Goal: Task Accomplishment & Management: Use online tool/utility

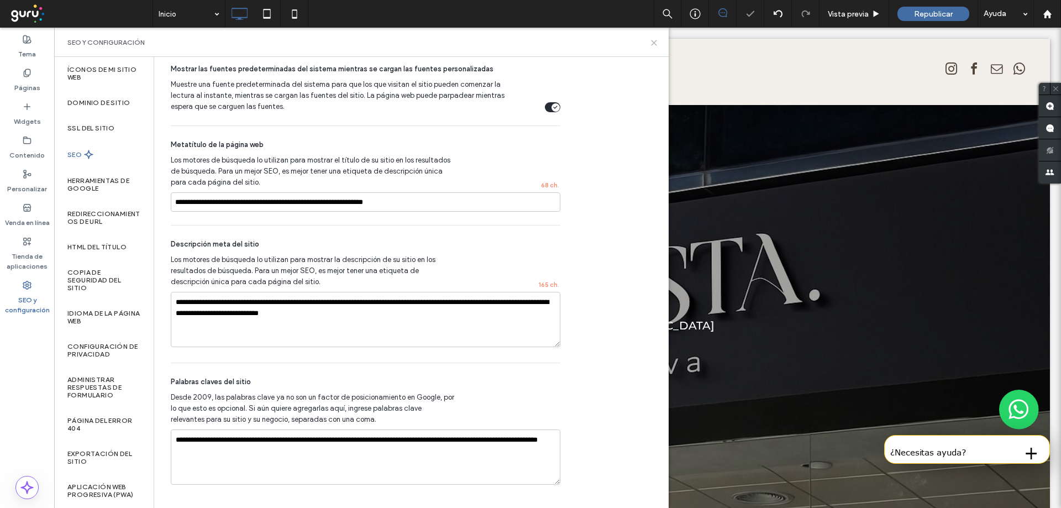
drag, startPoint x: 653, startPoint y: 39, endPoint x: 708, endPoint y: 6, distance: 64.3
click at [653, 39] on icon at bounding box center [654, 43] width 8 height 8
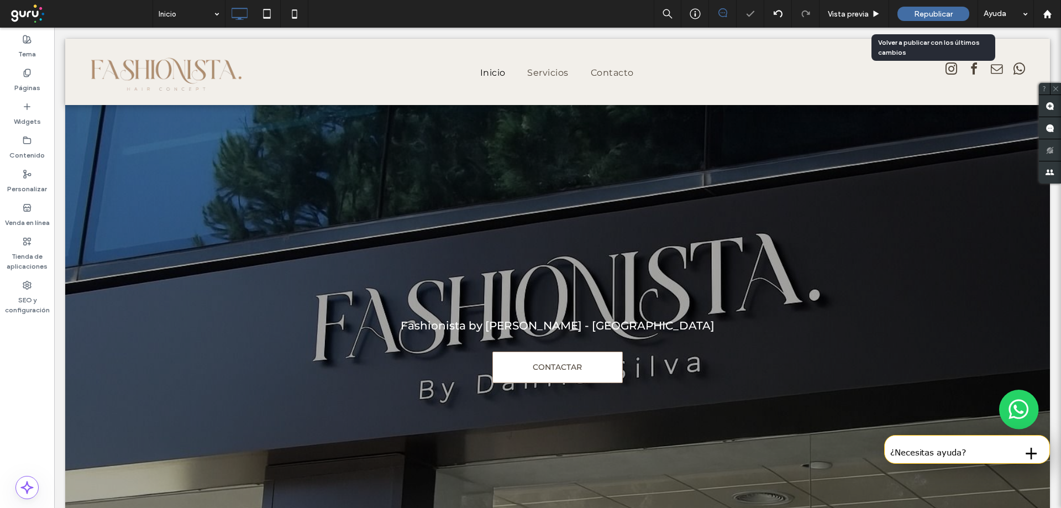
click at [909, 10] on div "Republicar" at bounding box center [934, 14] width 72 height 14
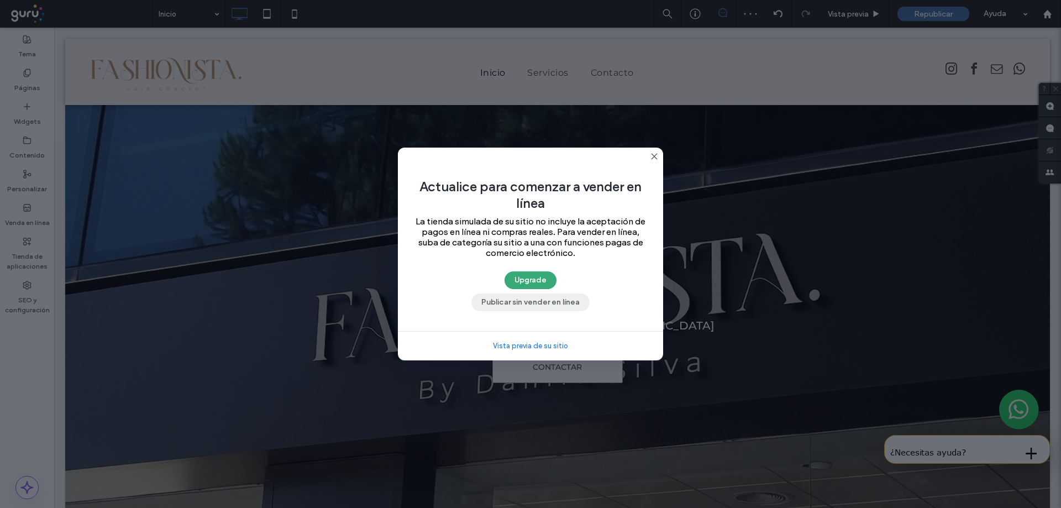
click at [500, 299] on button "Publicar sin vender en línea" at bounding box center [531, 303] width 118 height 18
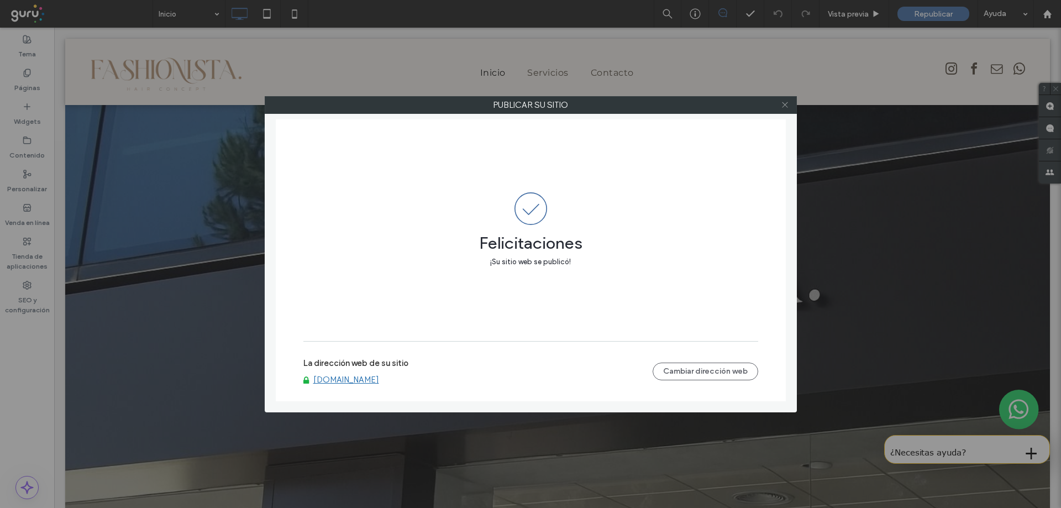
click at [786, 107] on icon at bounding box center [785, 105] width 8 height 8
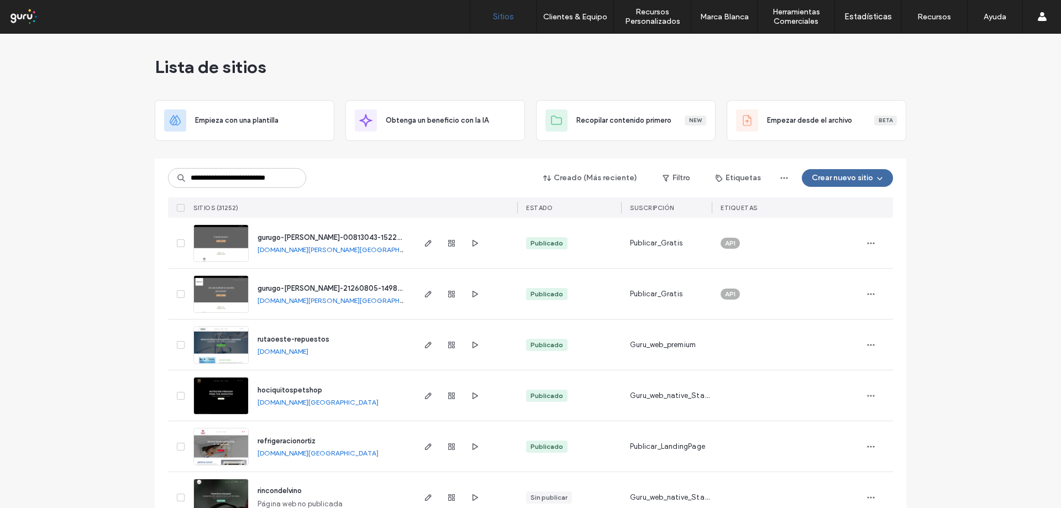
scroll to position [0, 7]
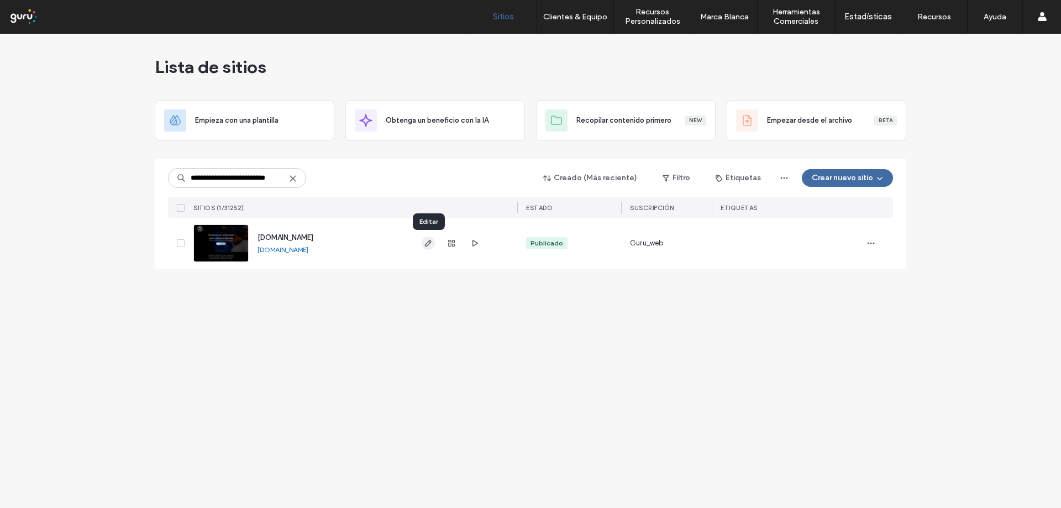
type input "**********"
click at [429, 248] on span "button" at bounding box center [428, 243] width 13 height 13
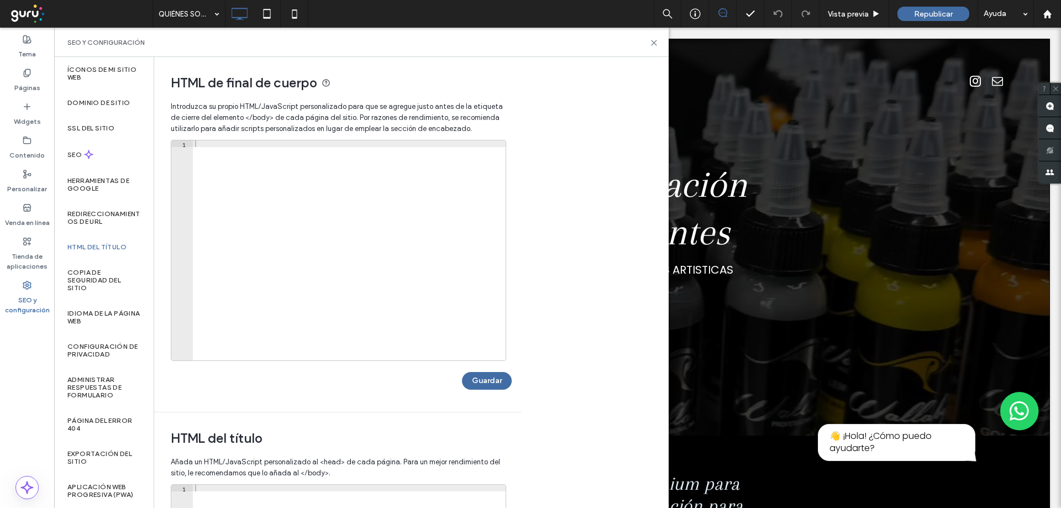
click at [259, 154] on div at bounding box center [349, 256] width 313 height 233
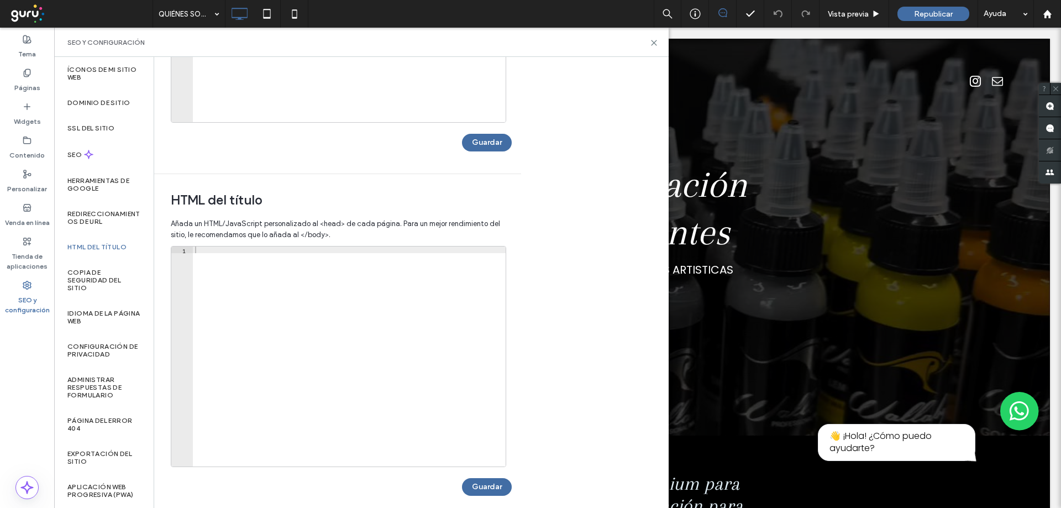
scroll to position [249, 0]
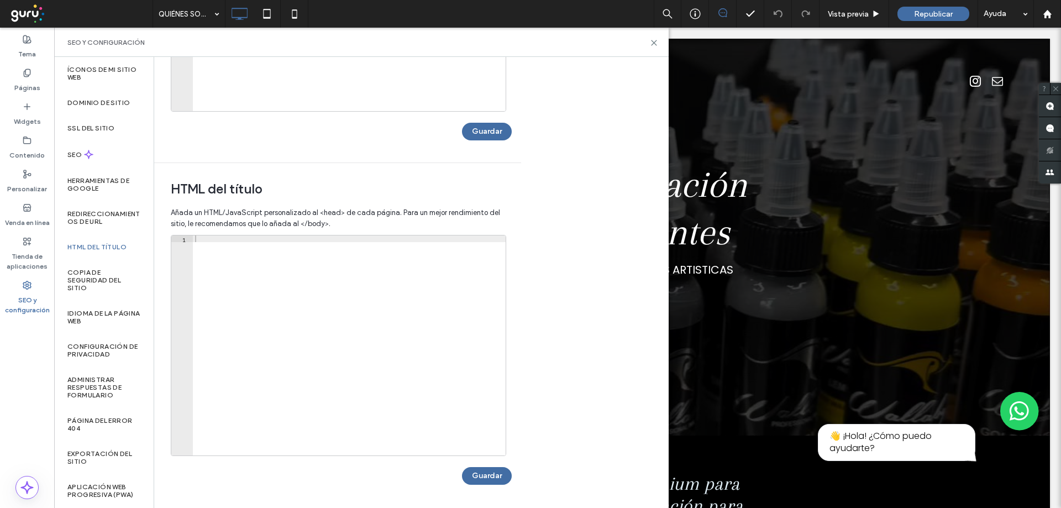
click at [297, 309] on div at bounding box center [349, 351] width 313 height 233
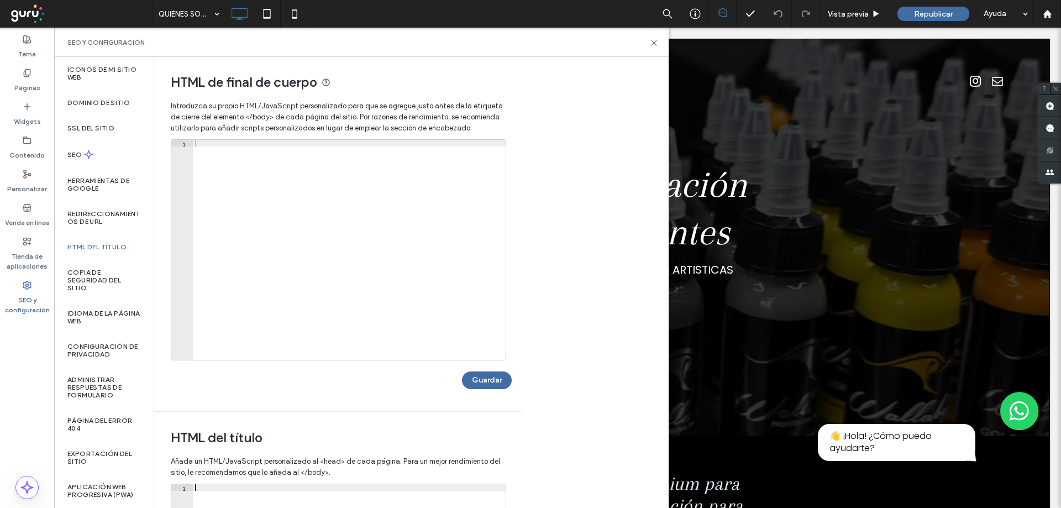
scroll to position [0, 0]
click at [357, 210] on div at bounding box center [349, 256] width 313 height 233
click at [27, 79] on label "Páginas" at bounding box center [27, 84] width 26 height 15
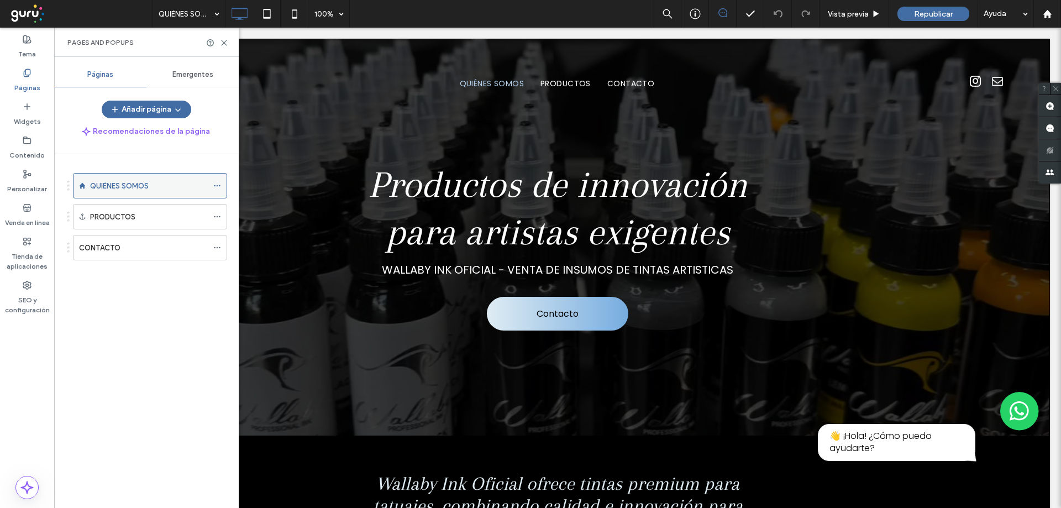
click at [220, 187] on icon at bounding box center [217, 186] width 8 height 8
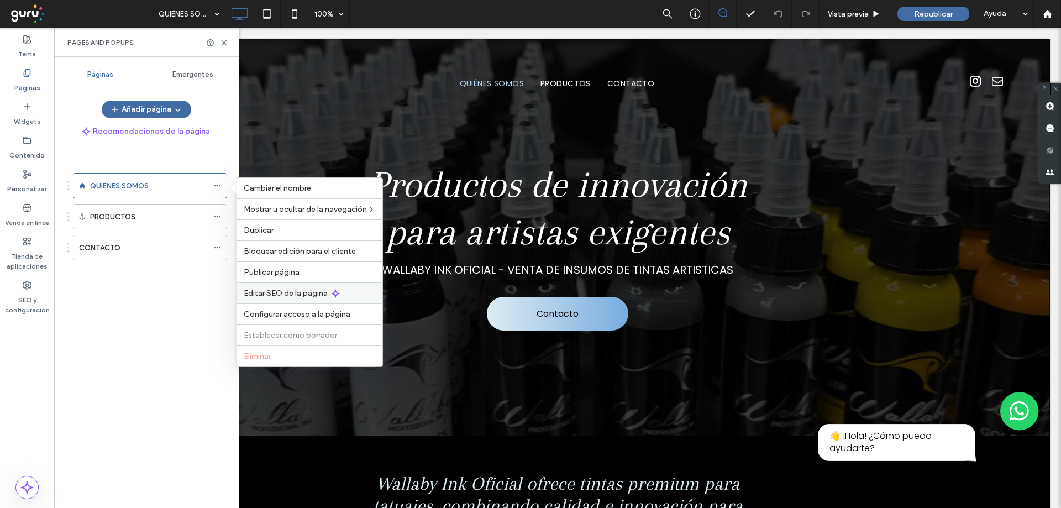
click at [281, 293] on span "Editar SEO de la página" at bounding box center [286, 293] width 84 height 9
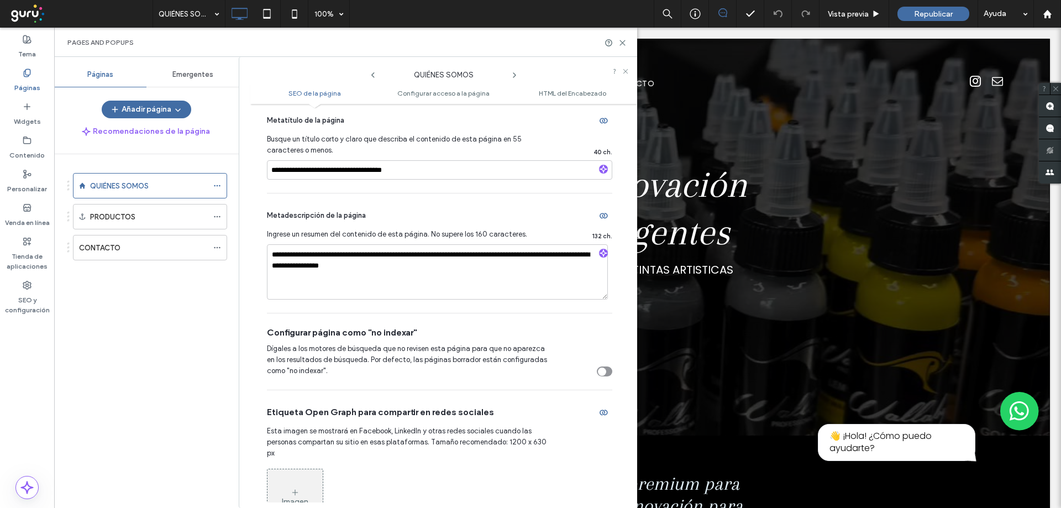
scroll to position [166, 0]
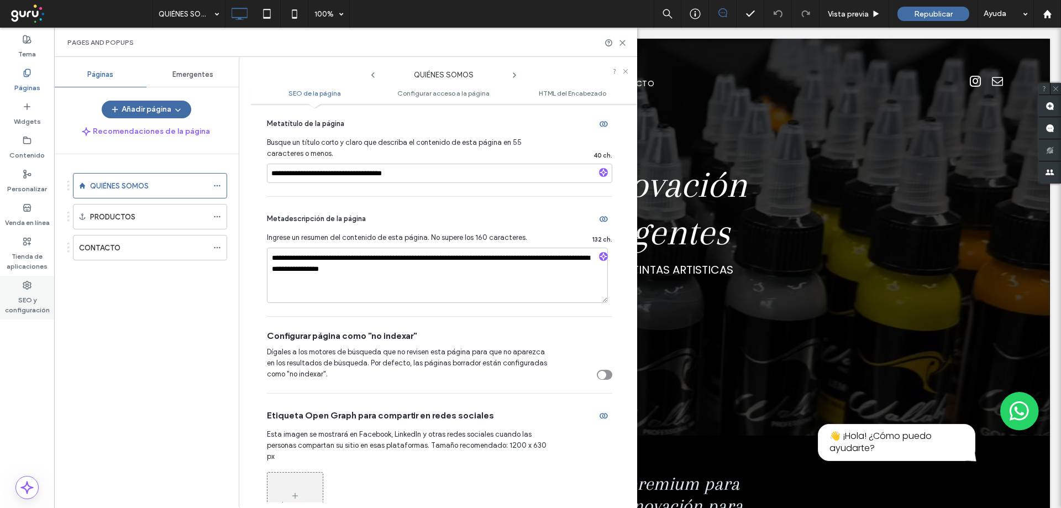
click at [24, 283] on icon at bounding box center [27, 285] width 9 height 9
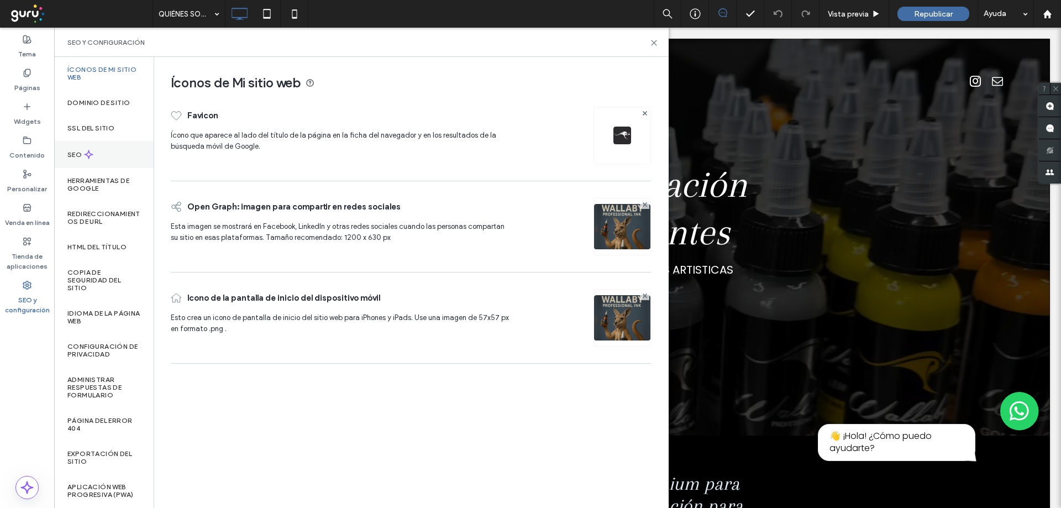
click at [95, 153] on div "SEO" at bounding box center [104, 154] width 100 height 27
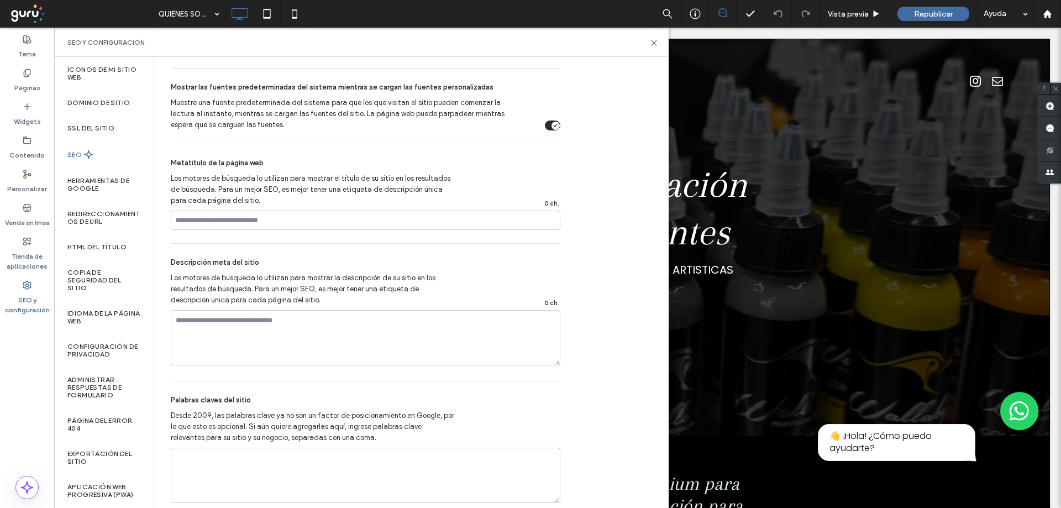
scroll to position [681, 0]
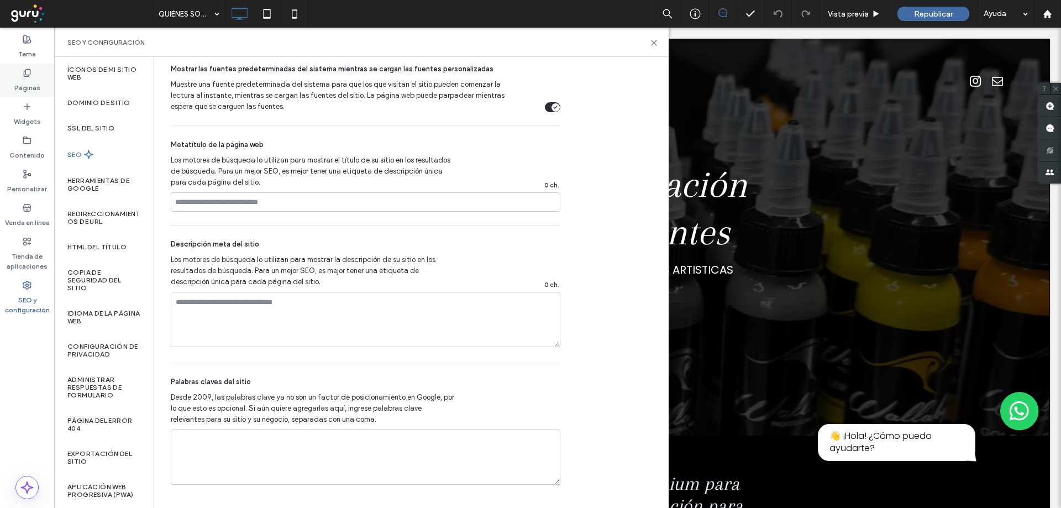
click at [22, 84] on label "Páginas" at bounding box center [27, 84] width 26 height 15
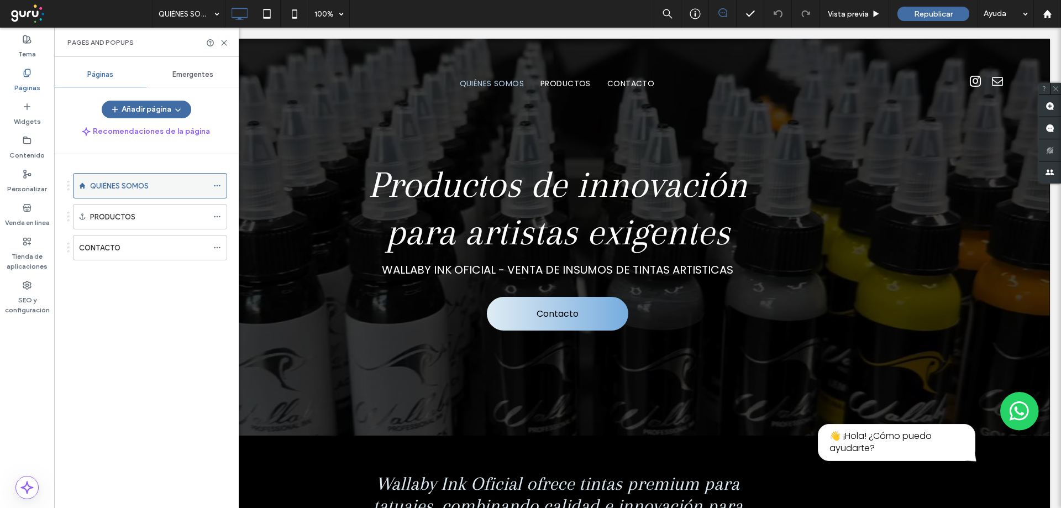
click at [220, 185] on use at bounding box center [217, 186] width 6 height 2
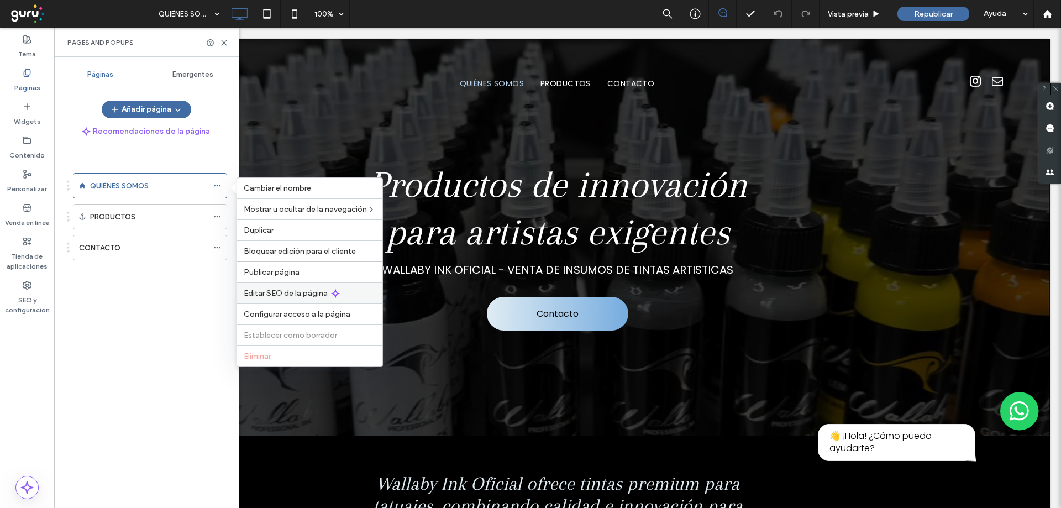
click at [285, 294] on span "Editar SEO de la página" at bounding box center [286, 293] width 84 height 9
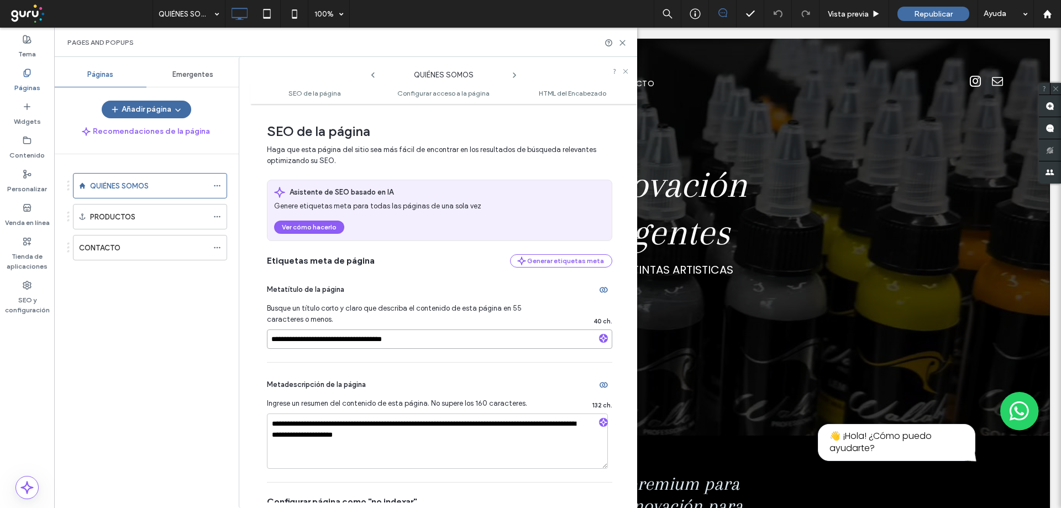
drag, startPoint x: 477, startPoint y: 342, endPoint x: 242, endPoint y: 368, distance: 236.4
click at [242, 368] on div "**********" at bounding box center [438, 282] width 399 height 451
click at [29, 305] on label "SEO y configuración" at bounding box center [27, 302] width 54 height 25
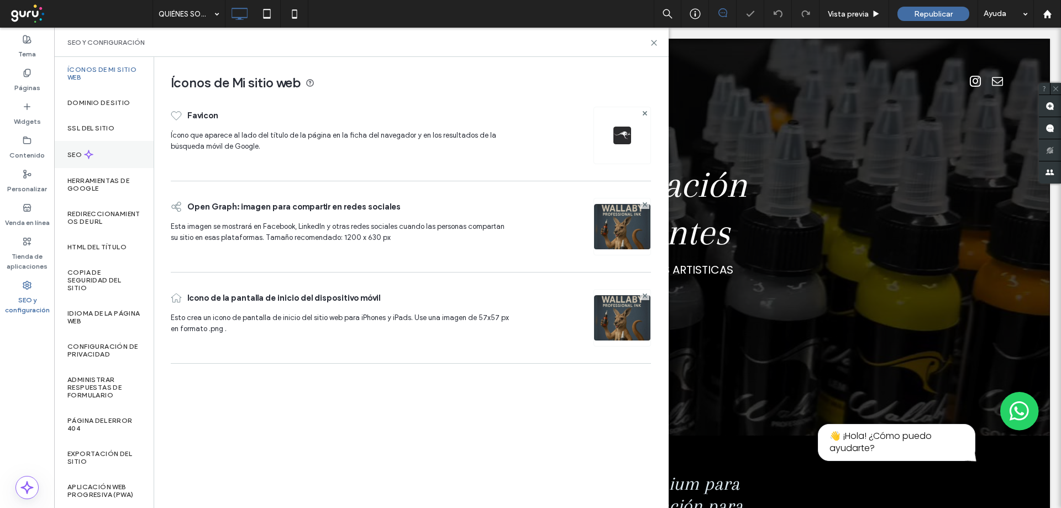
click at [98, 148] on div "SEO" at bounding box center [104, 154] width 100 height 27
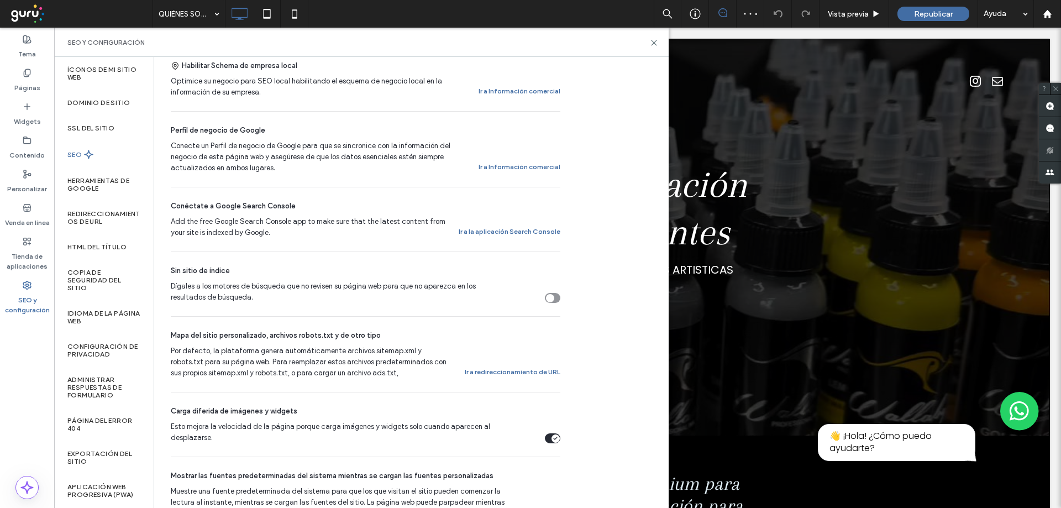
scroll to position [442, 0]
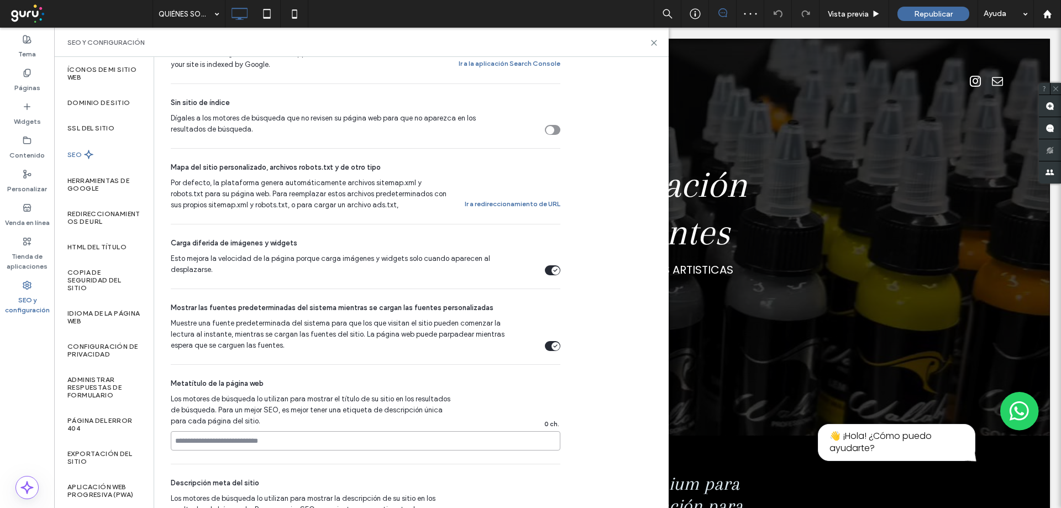
click at [235, 439] on input at bounding box center [366, 440] width 390 height 19
paste input "**********"
type input "**********"
click at [29, 70] on icon at bounding box center [27, 73] width 9 height 9
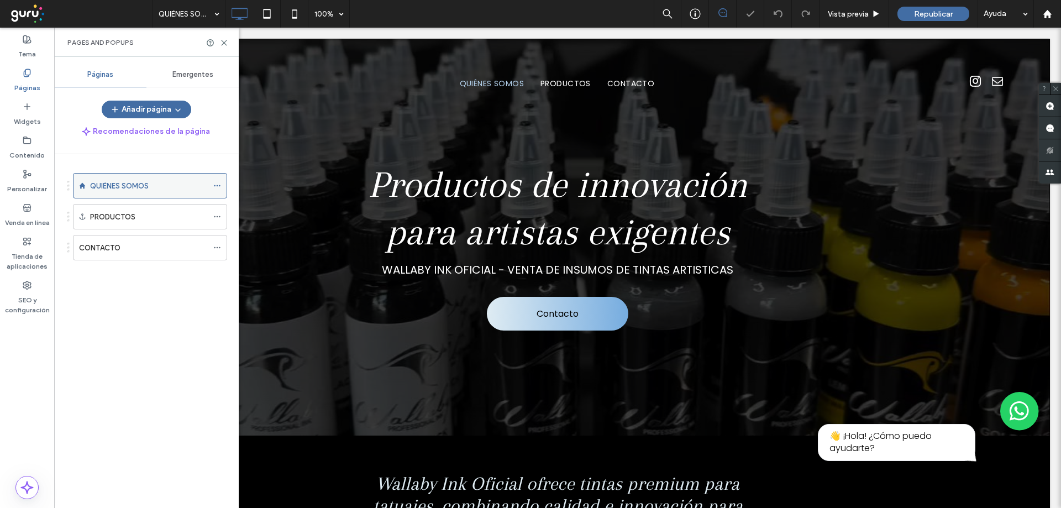
click at [216, 185] on icon at bounding box center [217, 186] width 8 height 8
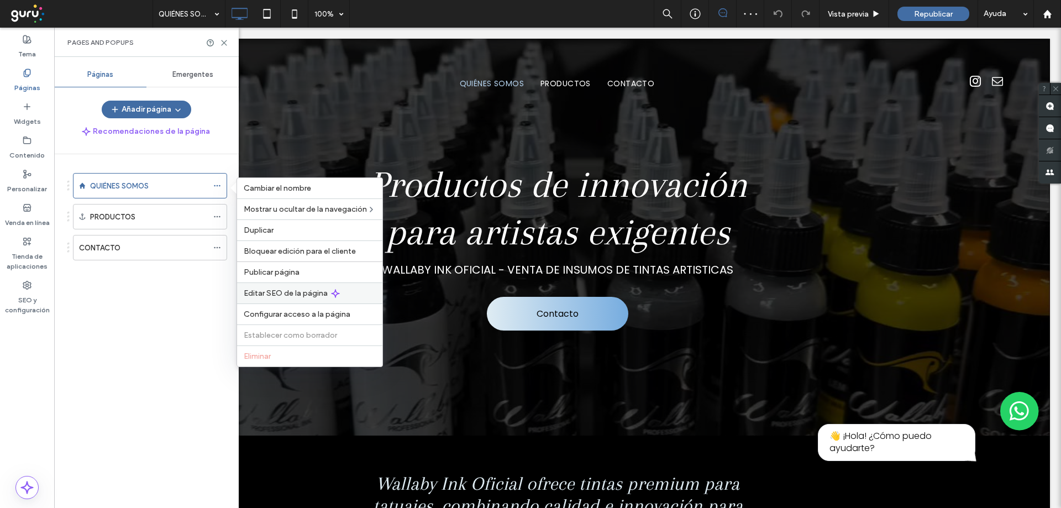
click at [258, 291] on span "Editar SEO de la página" at bounding box center [286, 293] width 84 height 9
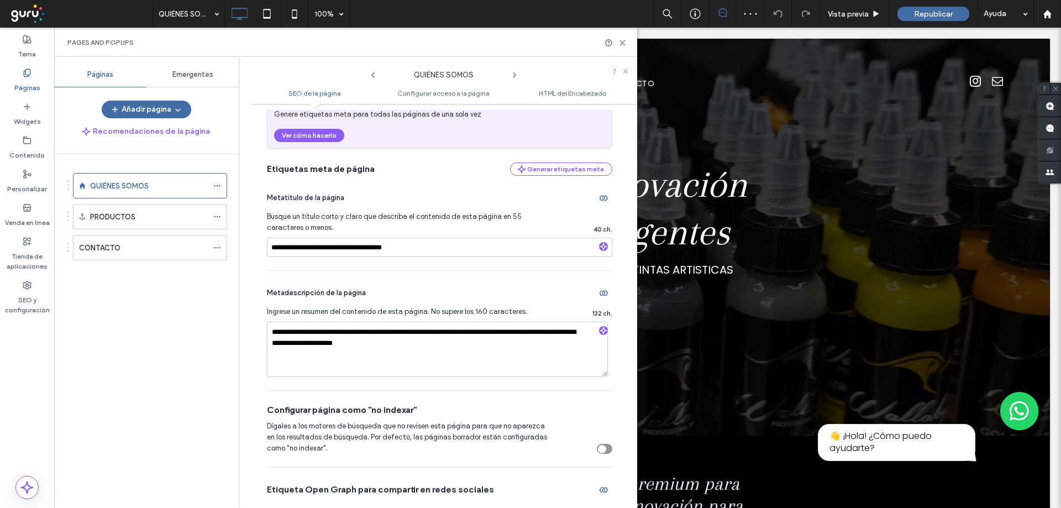
scroll to position [221, 0]
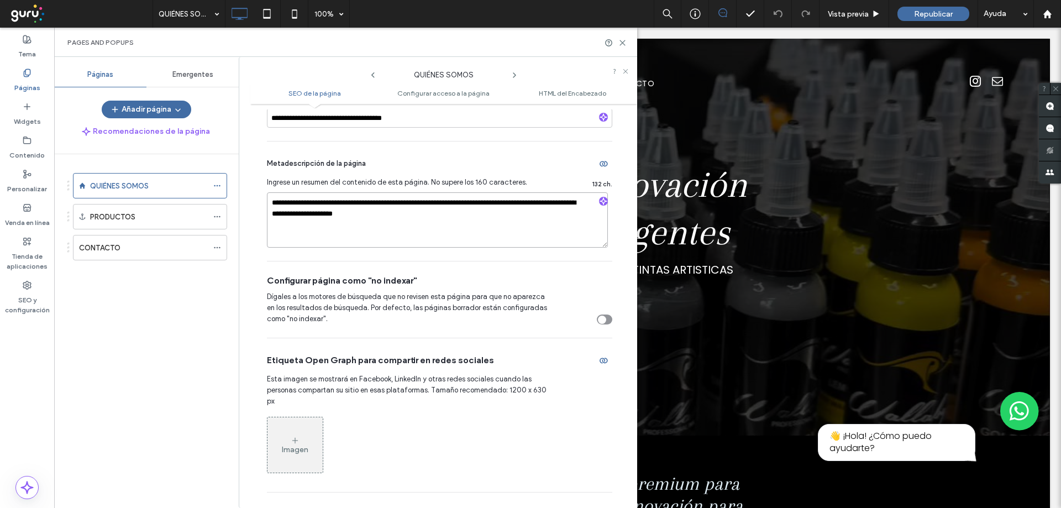
drag, startPoint x: 269, startPoint y: 202, endPoint x: 446, endPoint y: 220, distance: 177.2
click at [446, 220] on textarea "**********" at bounding box center [437, 219] width 341 height 55
click at [34, 297] on label "SEO y configuración" at bounding box center [27, 302] width 54 height 25
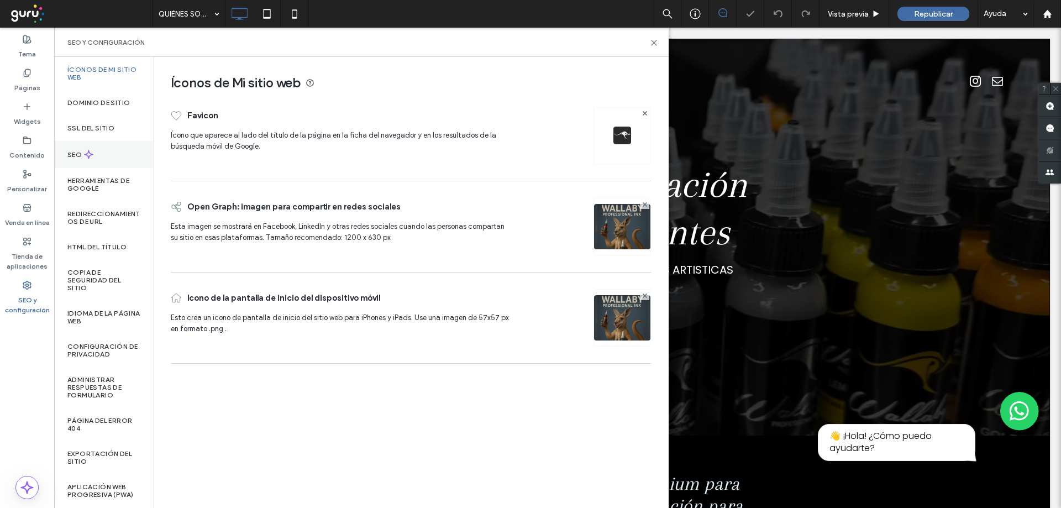
click at [90, 151] on icon at bounding box center [88, 154] width 9 height 9
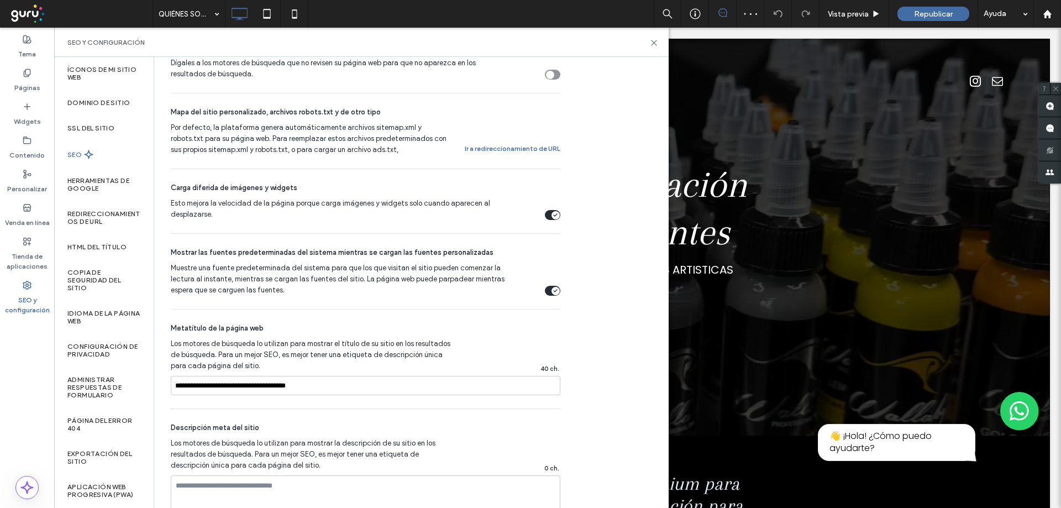
scroll to position [663, 0]
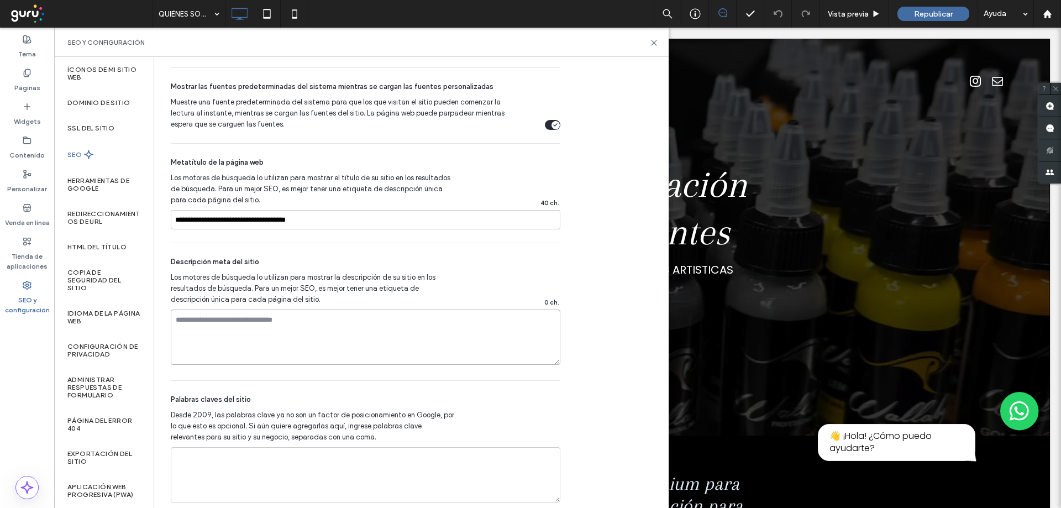
click at [248, 337] on textarea at bounding box center [366, 337] width 390 height 55
paste textarea "**********"
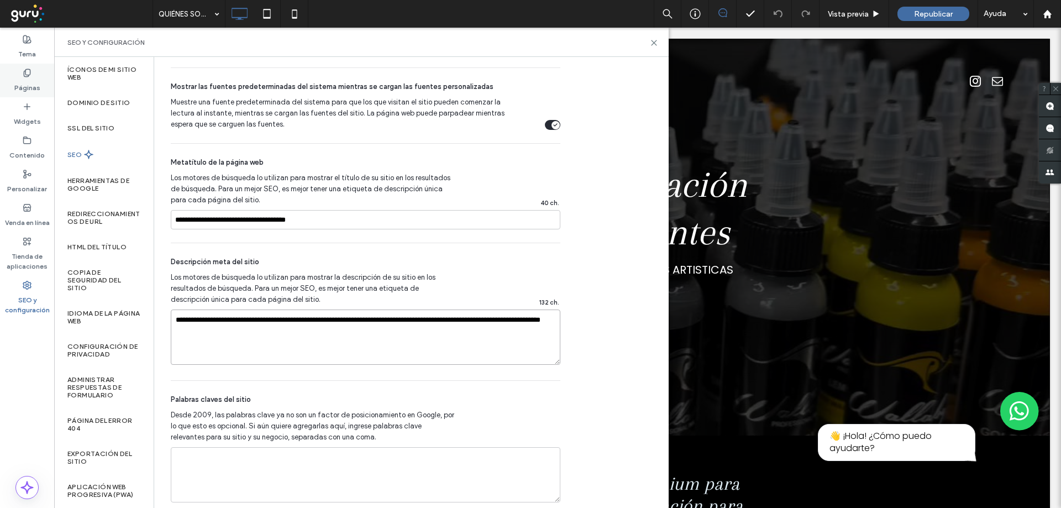
type textarea "**********"
click at [25, 76] on use at bounding box center [27, 72] width 6 height 7
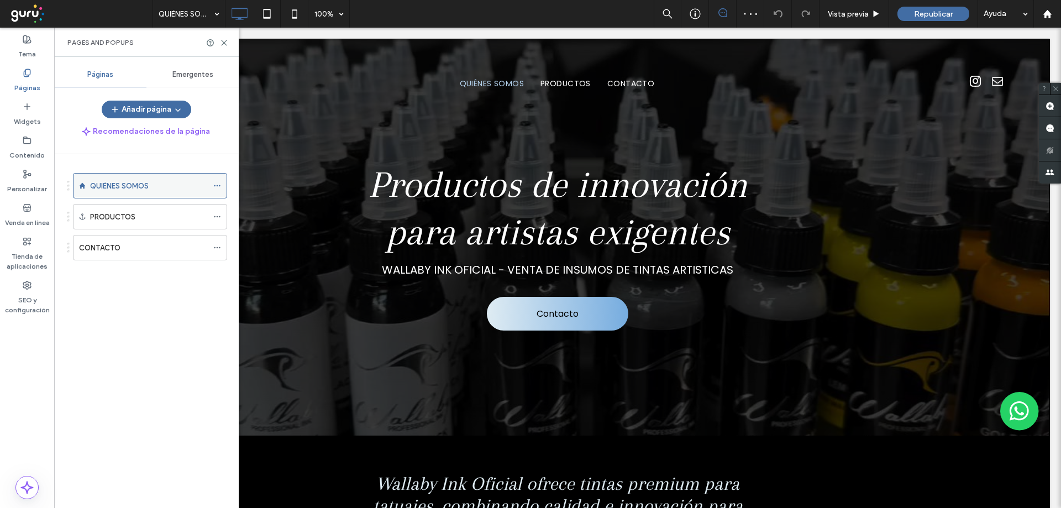
click at [216, 180] on span at bounding box center [217, 185] width 8 height 17
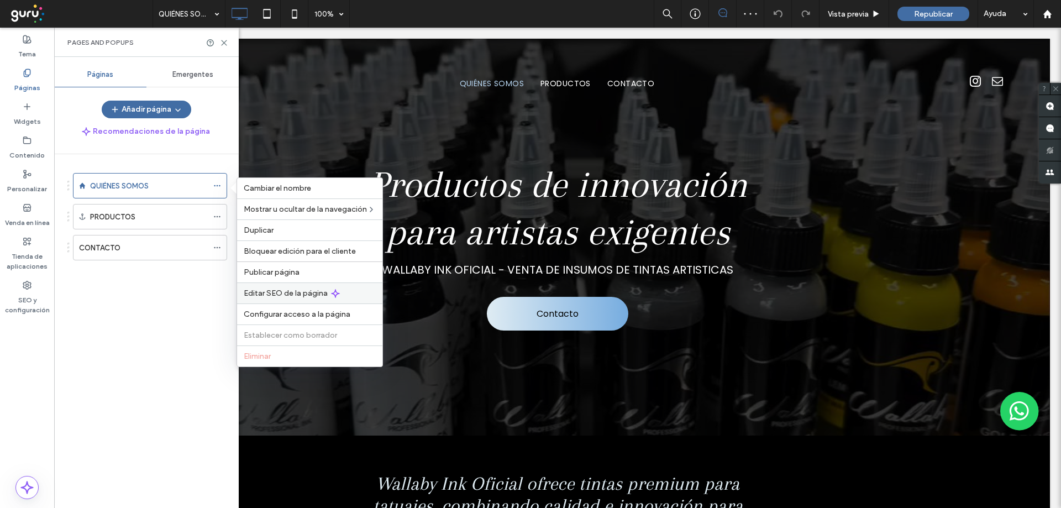
click at [283, 292] on span "Editar SEO de la página" at bounding box center [286, 293] width 84 height 9
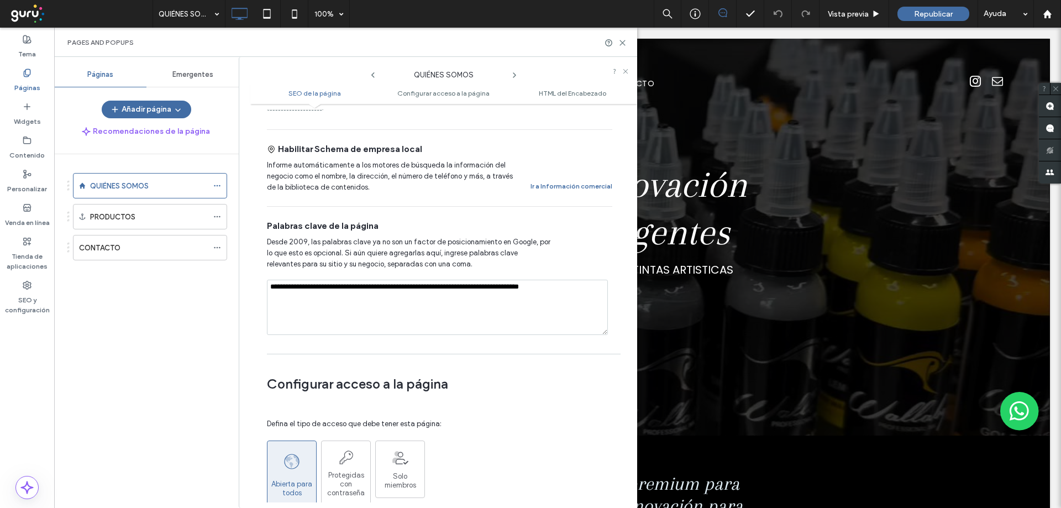
scroll to position [608, 0]
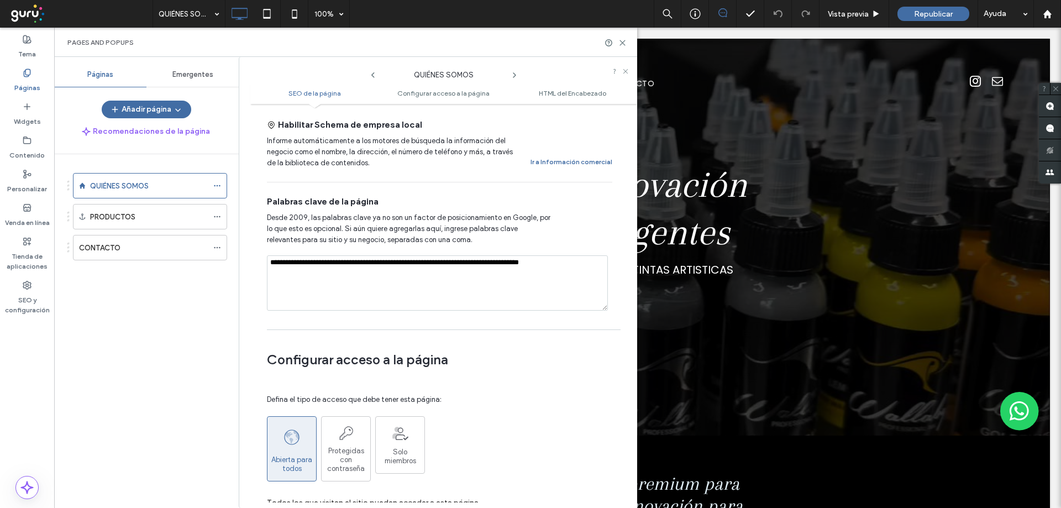
drag, startPoint x: 563, startPoint y: 253, endPoint x: 260, endPoint y: 260, distance: 303.6
click at [260, 260] on div "**********" at bounding box center [443, 305] width 387 height 393
click at [33, 291] on label "SEO y configuración" at bounding box center [27, 302] width 54 height 25
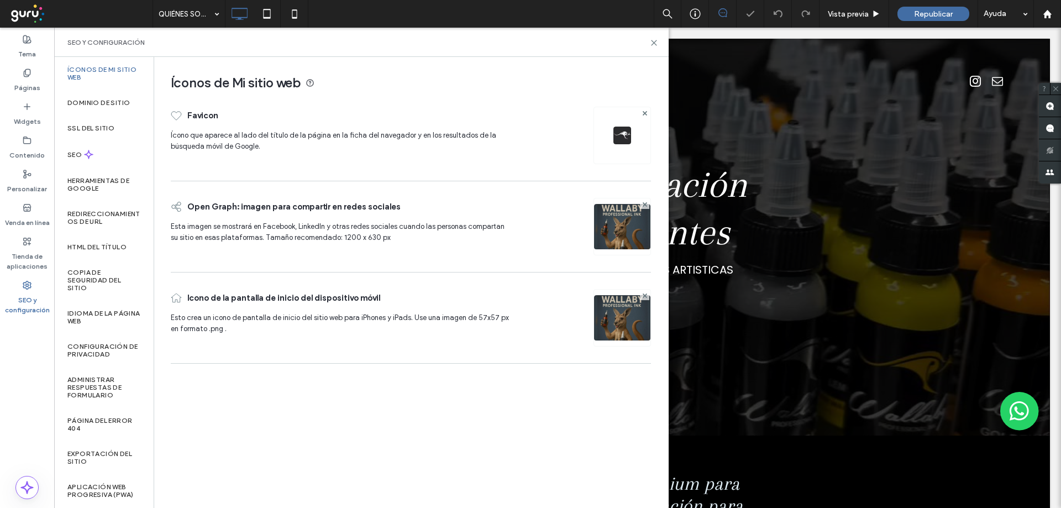
scroll to position [0, 0]
click at [86, 153] on icon at bounding box center [88, 154] width 9 height 9
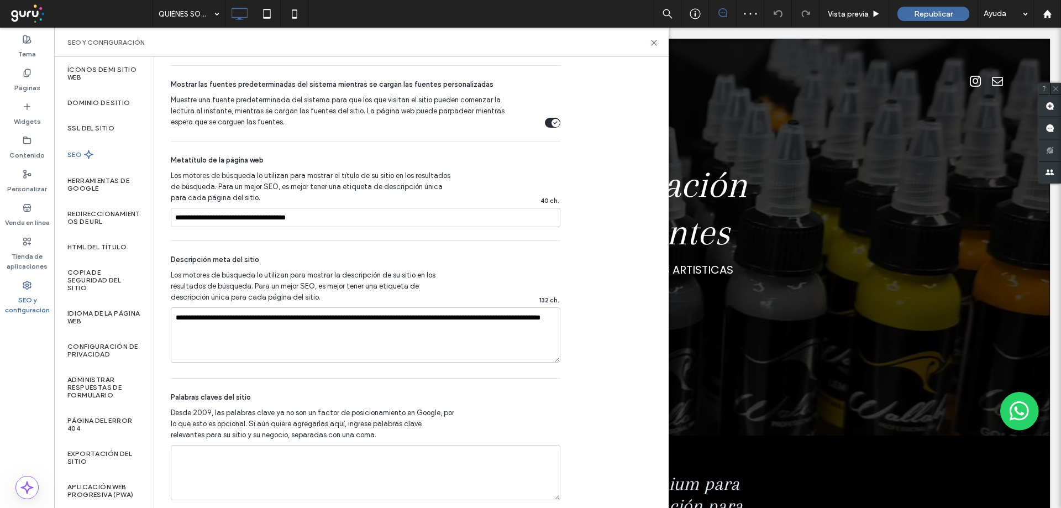
scroll to position [681, 0]
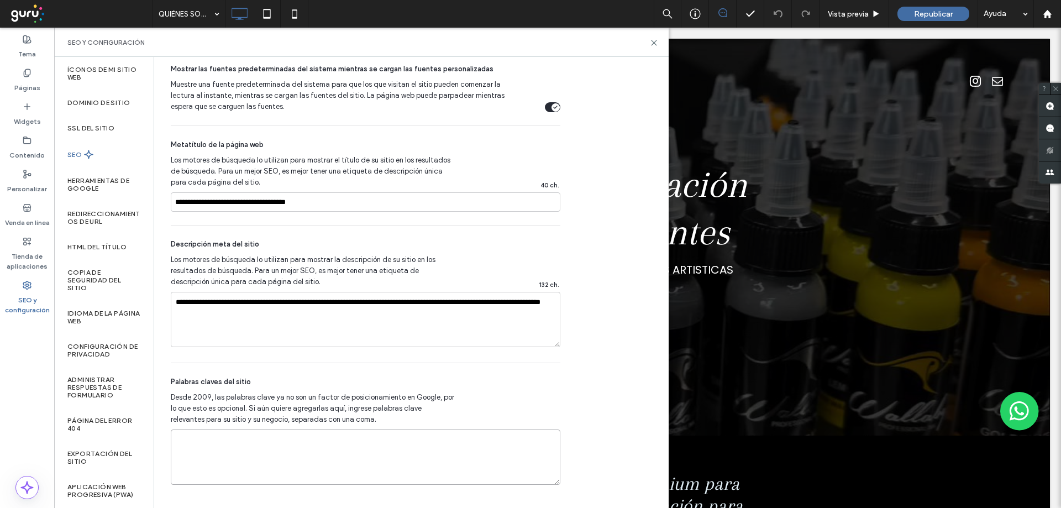
click at [231, 451] on textarea at bounding box center [366, 457] width 390 height 55
paste textarea "**********"
type textarea "**********"
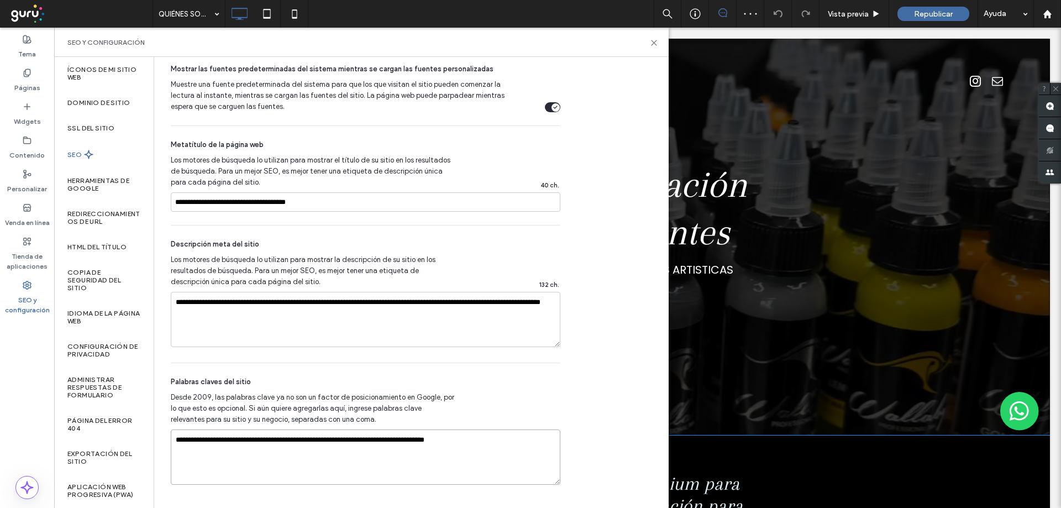
click at [726, 491] on span "Wallaby Ink Oficial ofrece tintas premium para tatuajes, combinando calidad e i…" at bounding box center [558, 516] width 370 height 87
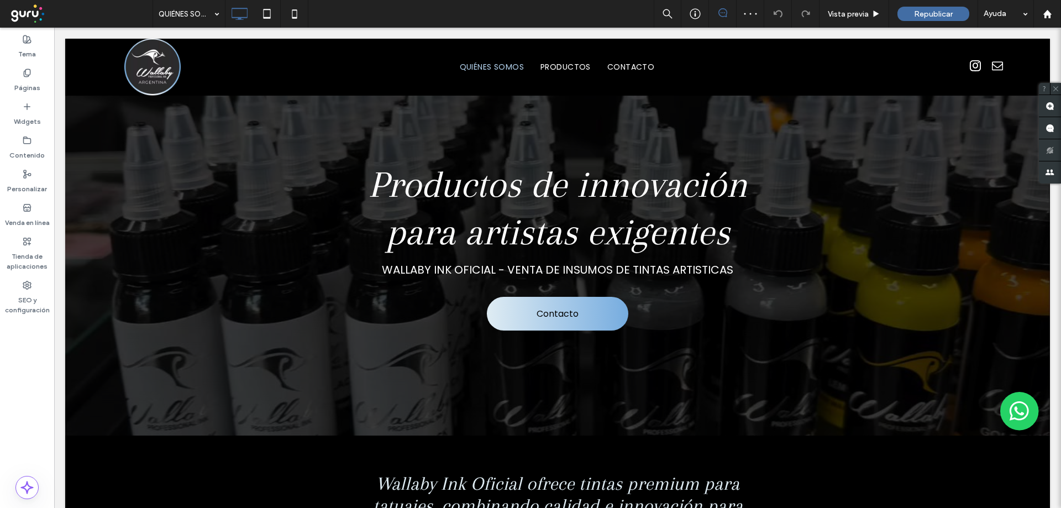
scroll to position [238, 0]
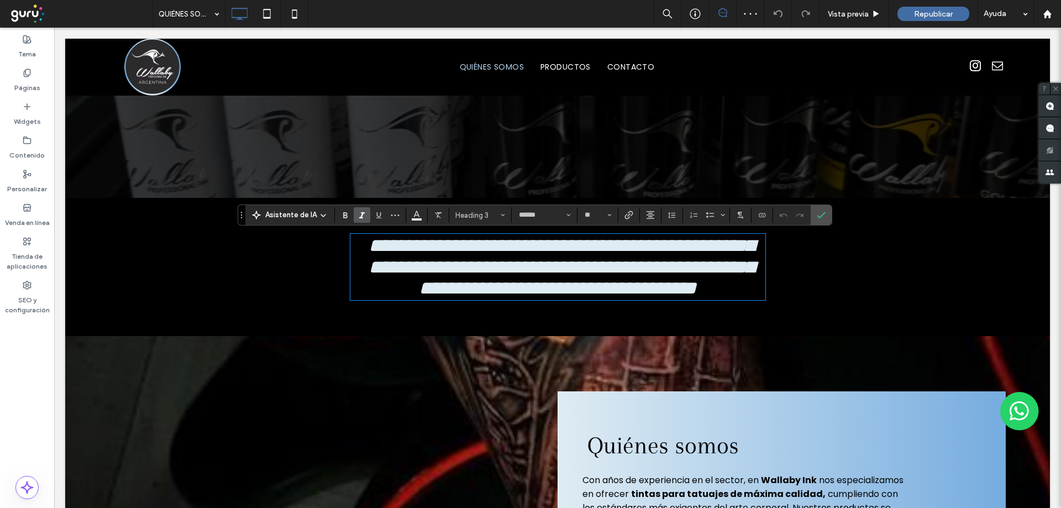
type input "******"
type input "**"
click at [32, 299] on label "SEO y configuración" at bounding box center [27, 302] width 54 height 25
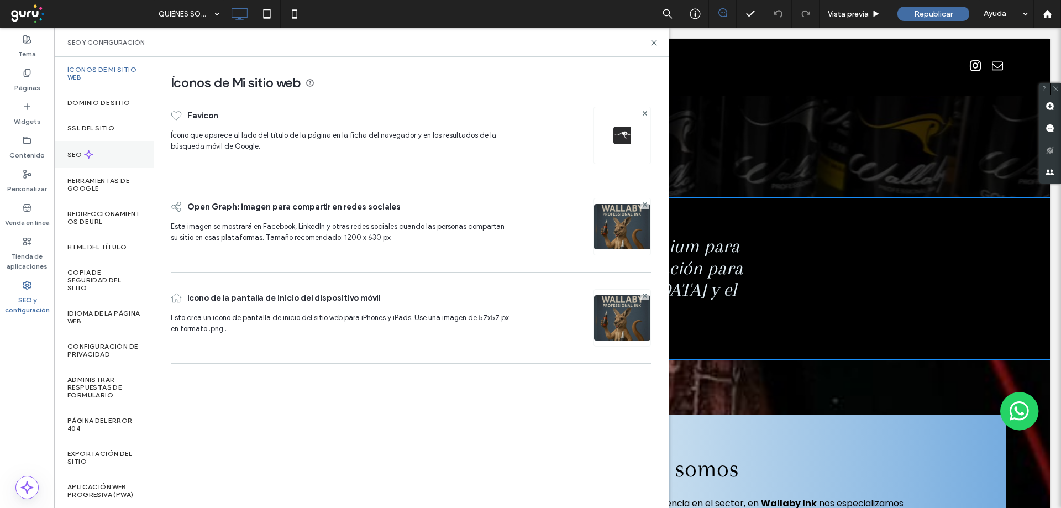
click at [91, 157] on icon at bounding box center [88, 154] width 9 height 9
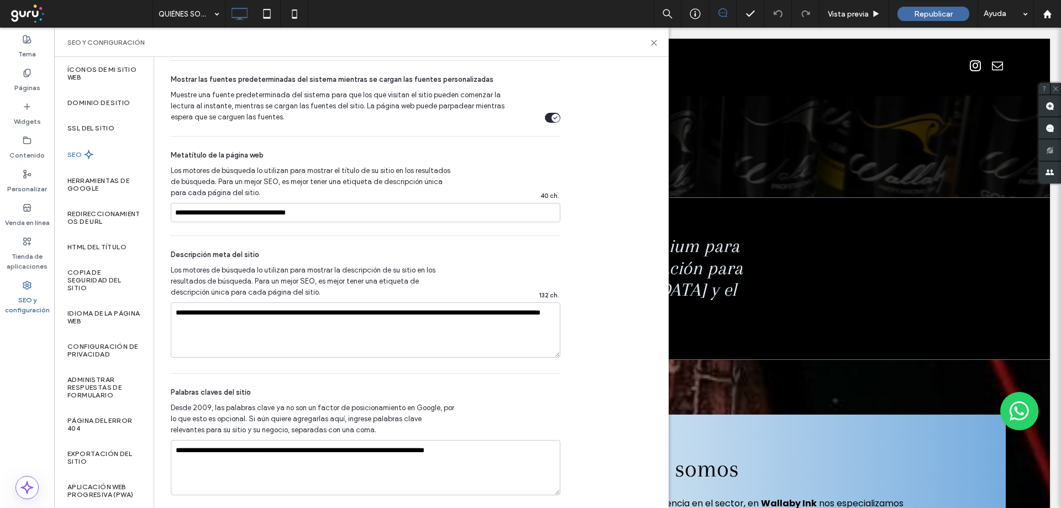
scroll to position [681, 0]
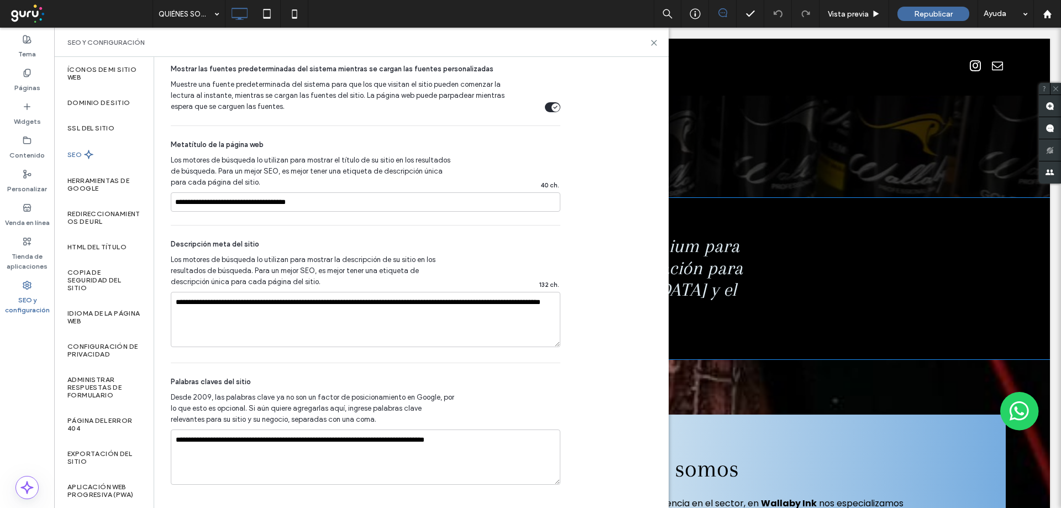
click at [650, 45] on div "SEO y configuración" at bounding box center [361, 42] width 588 height 9
click at [657, 41] on icon at bounding box center [654, 43] width 8 height 8
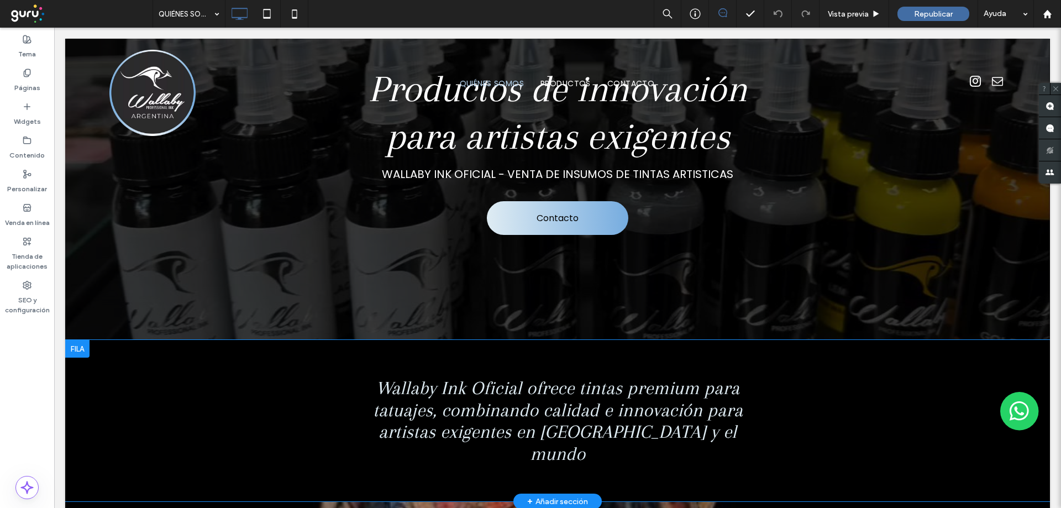
scroll to position [0, 0]
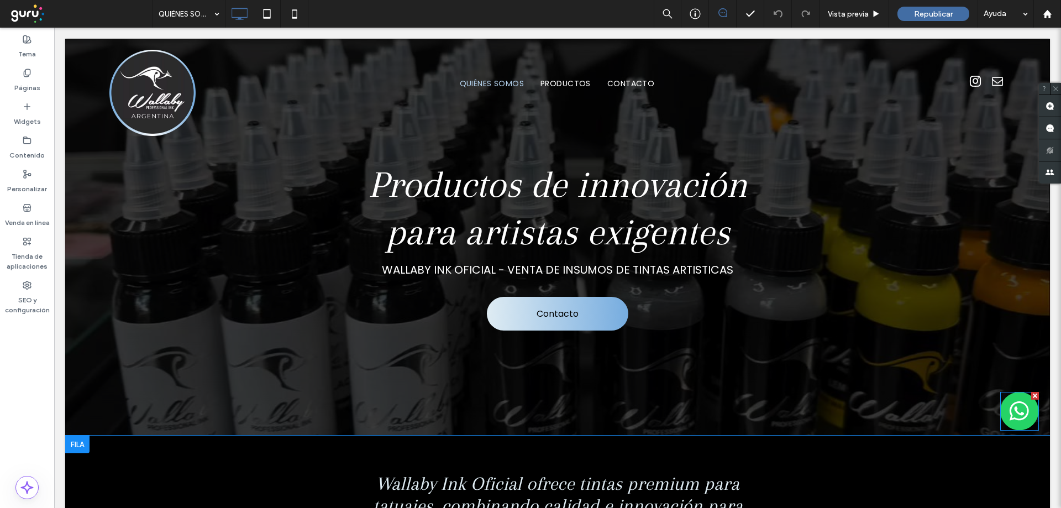
click at [1011, 415] on img at bounding box center [1020, 411] width 39 height 39
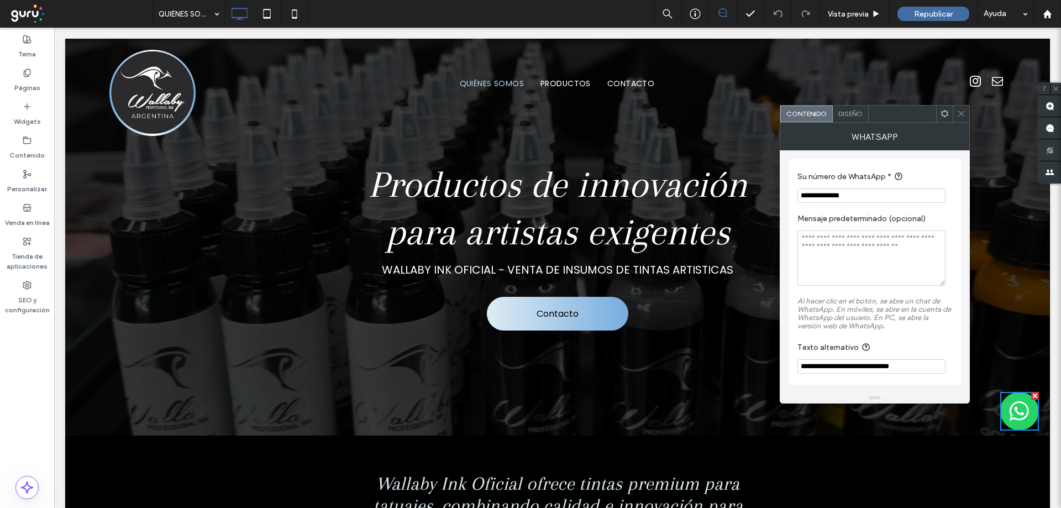
click at [875, 193] on input "**********" at bounding box center [872, 196] width 148 height 14
drag, startPoint x: 873, startPoint y: 198, endPoint x: 793, endPoint y: 201, distance: 80.2
click at [793, 201] on div "**********" at bounding box center [875, 272] width 172 height 226
click at [959, 114] on icon at bounding box center [961, 113] width 8 height 8
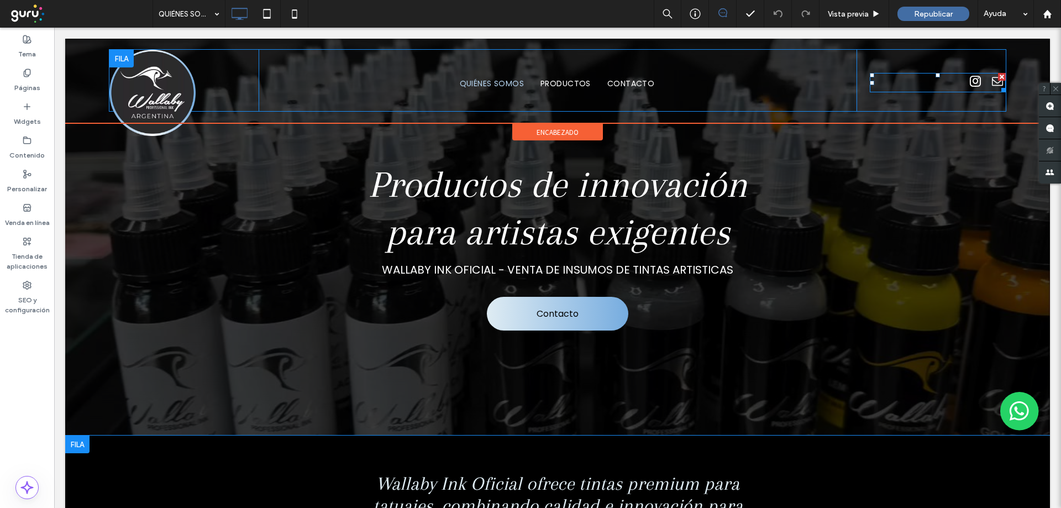
click at [949, 82] on div at bounding box center [938, 82] width 136 height 19
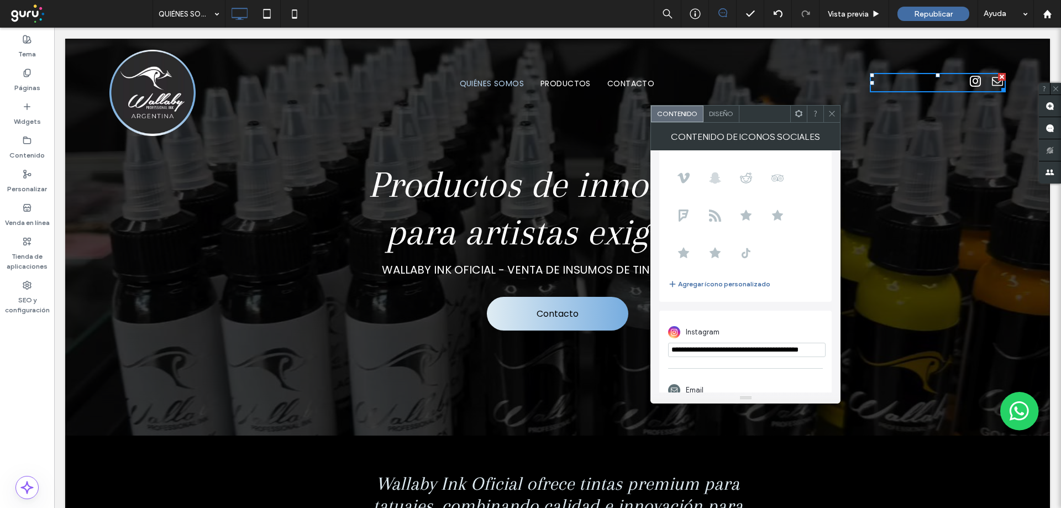
scroll to position [166, 0]
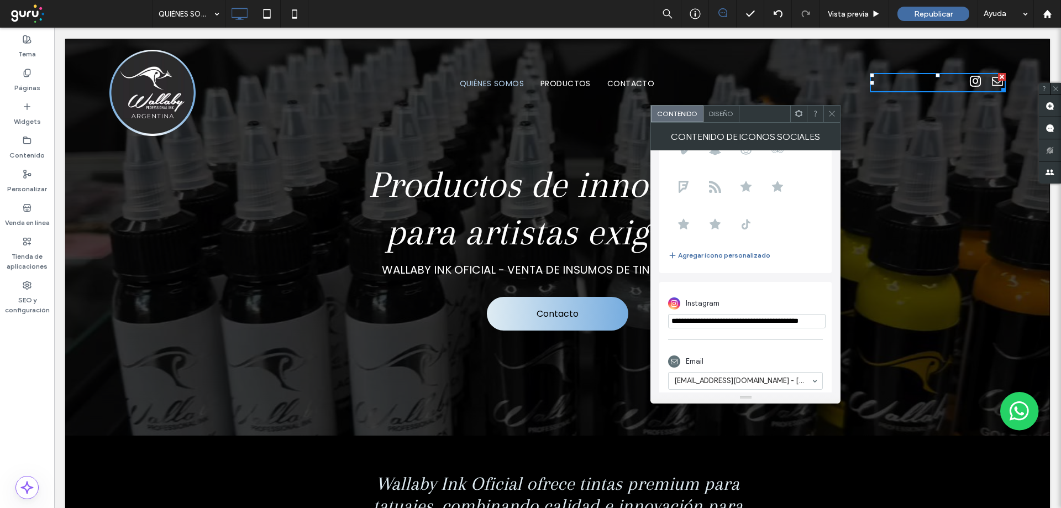
click at [945, 81] on div at bounding box center [938, 82] width 136 height 19
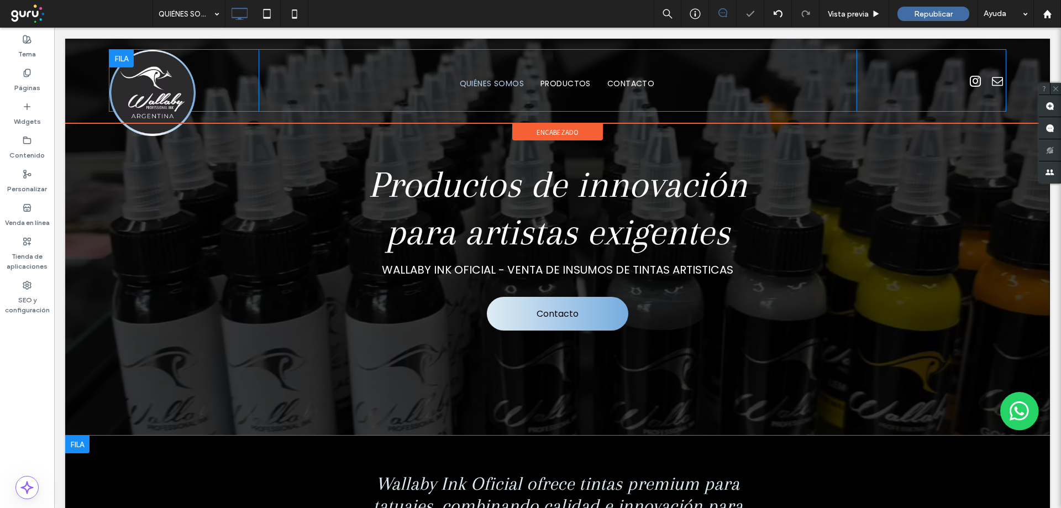
click at [947, 77] on div at bounding box center [938, 82] width 136 height 19
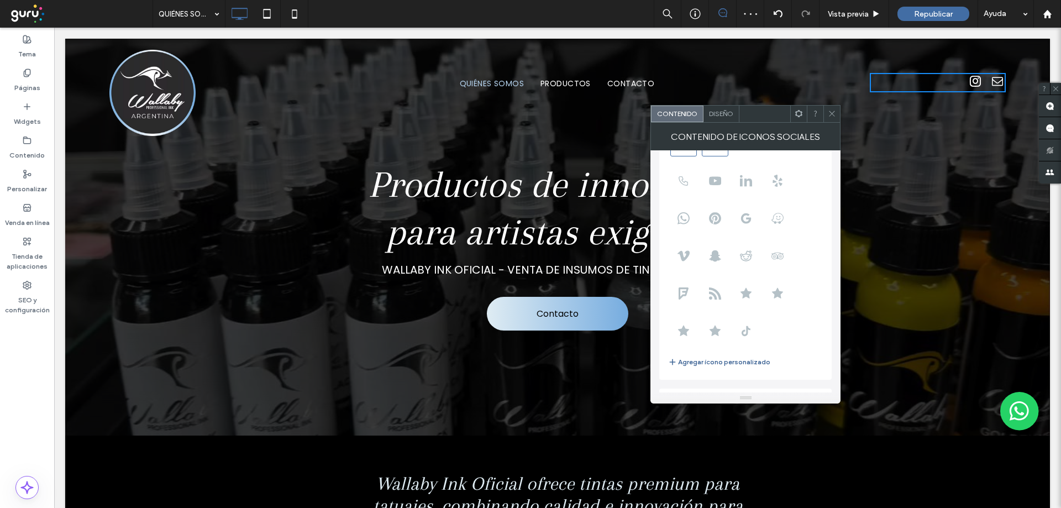
scroll to position [0, 0]
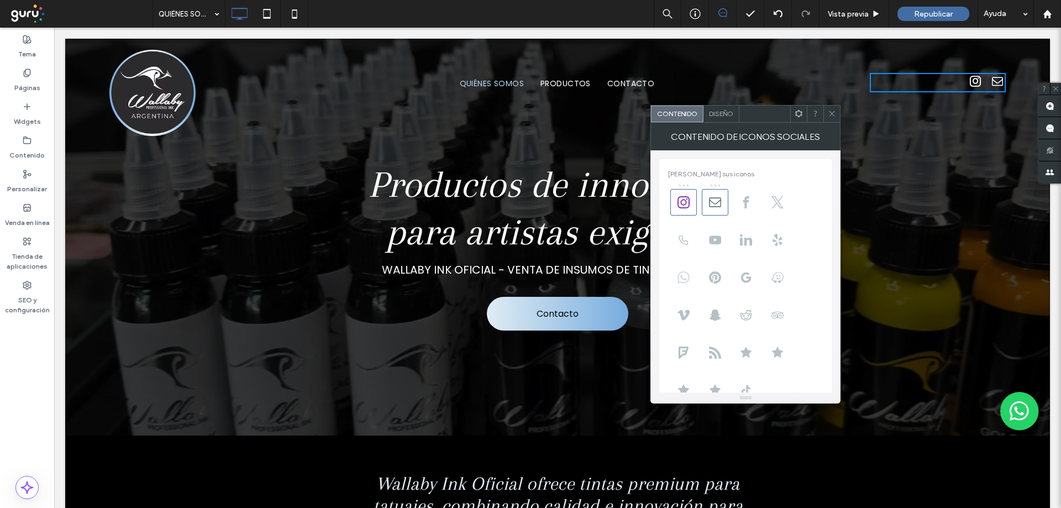
click at [680, 279] on icon at bounding box center [684, 277] width 12 height 12
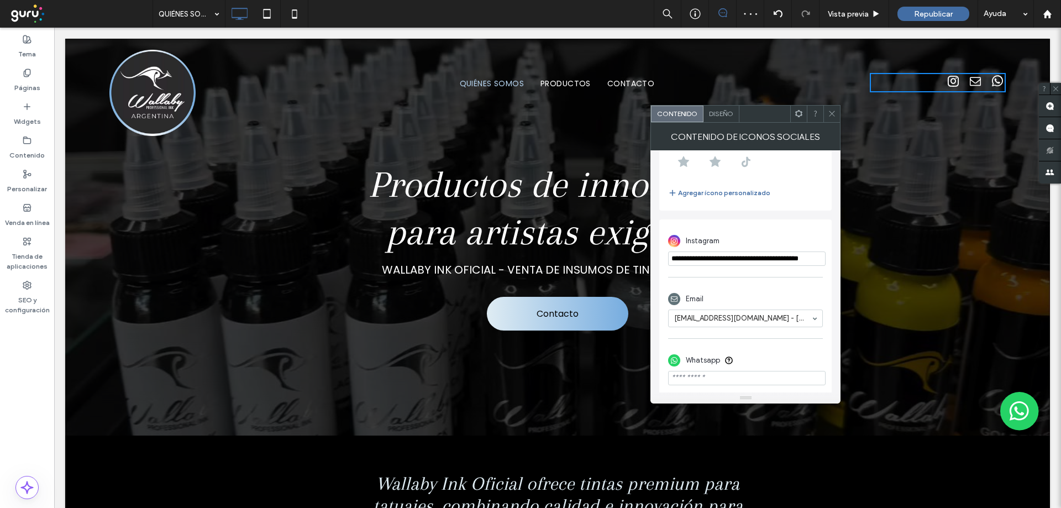
scroll to position [233, 0]
click at [732, 370] on input "phone" at bounding box center [747, 374] width 158 height 14
paste input "**********"
type input "**********"
click at [723, 116] on span "Diseño" at bounding box center [721, 113] width 24 height 8
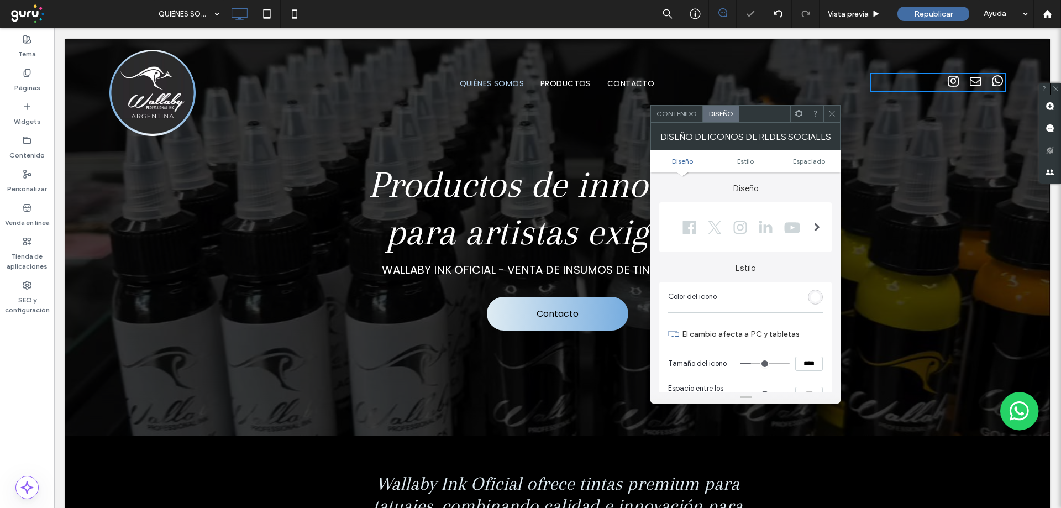
click at [672, 116] on span "Contenido" at bounding box center [677, 113] width 40 height 8
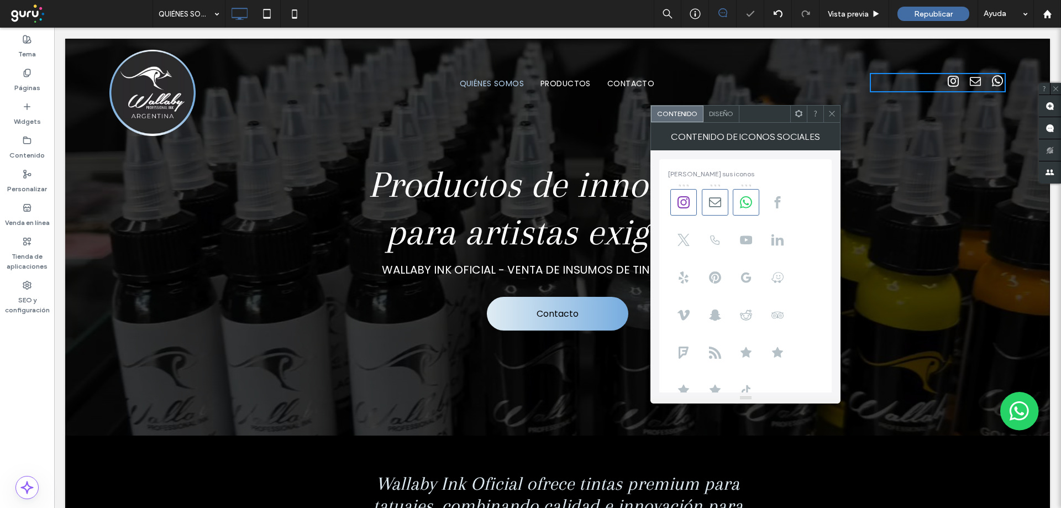
click at [718, 113] on span "Diseño" at bounding box center [721, 113] width 24 height 8
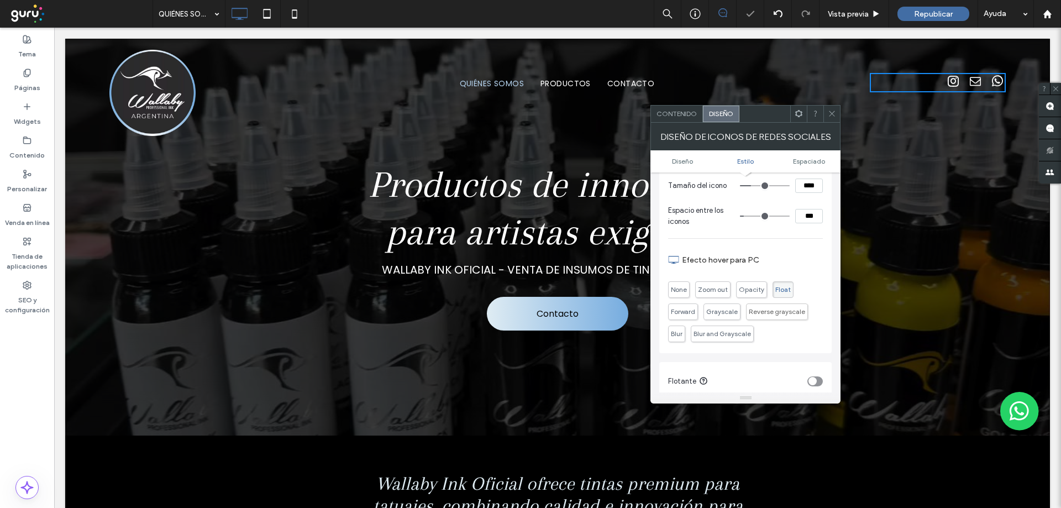
scroll to position [221, 0]
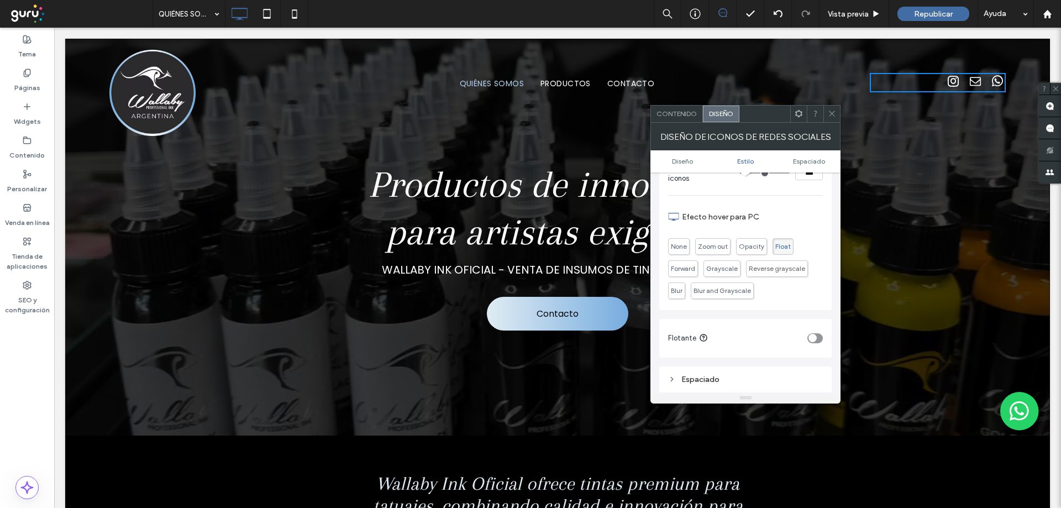
click at [832, 111] on icon at bounding box center [832, 113] width 8 height 8
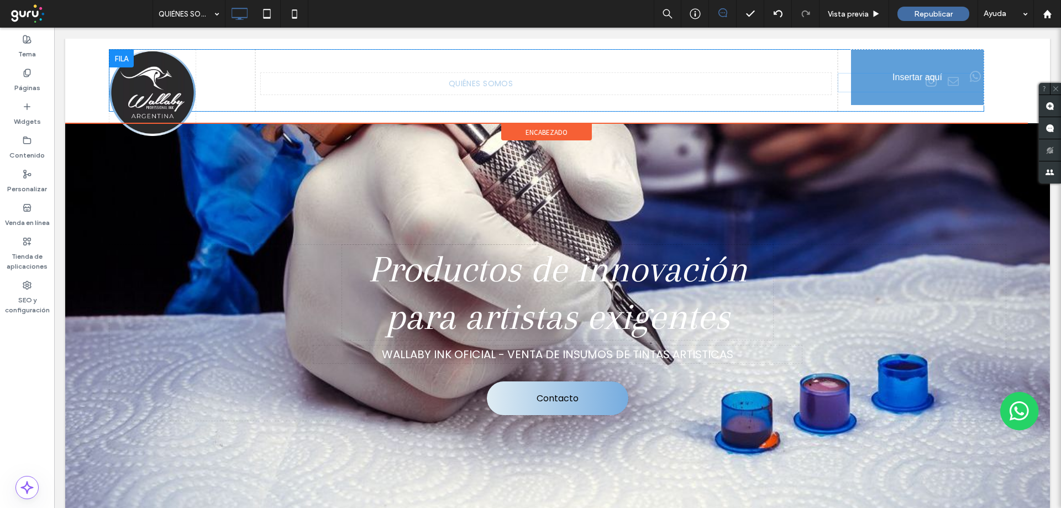
drag, startPoint x: 987, startPoint y: 79, endPoint x: 959, endPoint y: 74, distance: 29.3
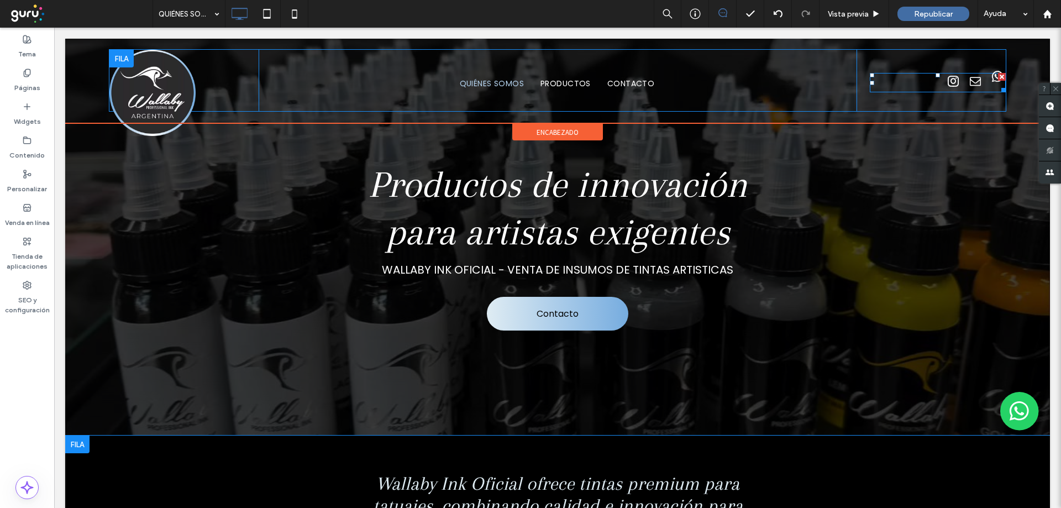
click at [990, 82] on span "whatsapp" at bounding box center [998, 77] width 17 height 17
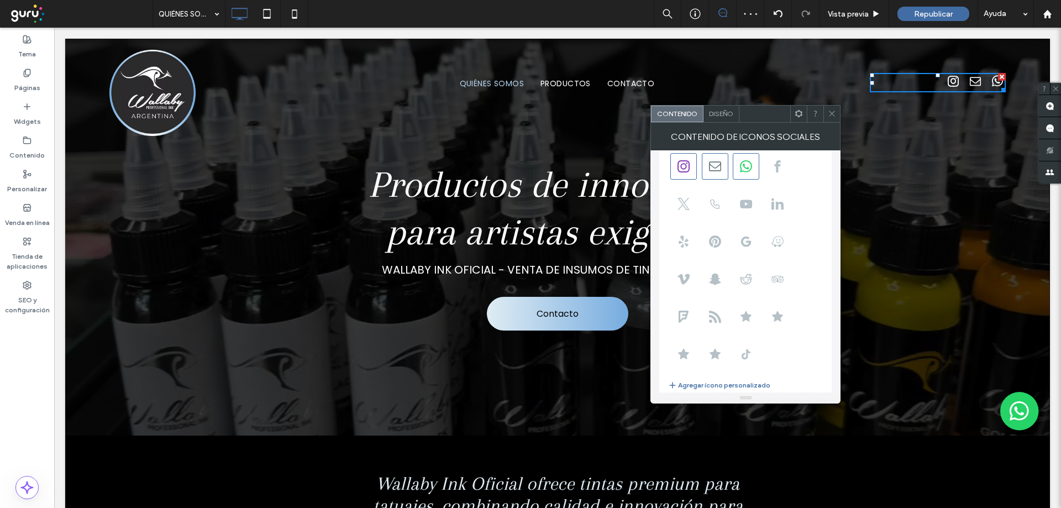
scroll to position [0, 0]
click at [834, 113] on icon at bounding box center [832, 113] width 8 height 8
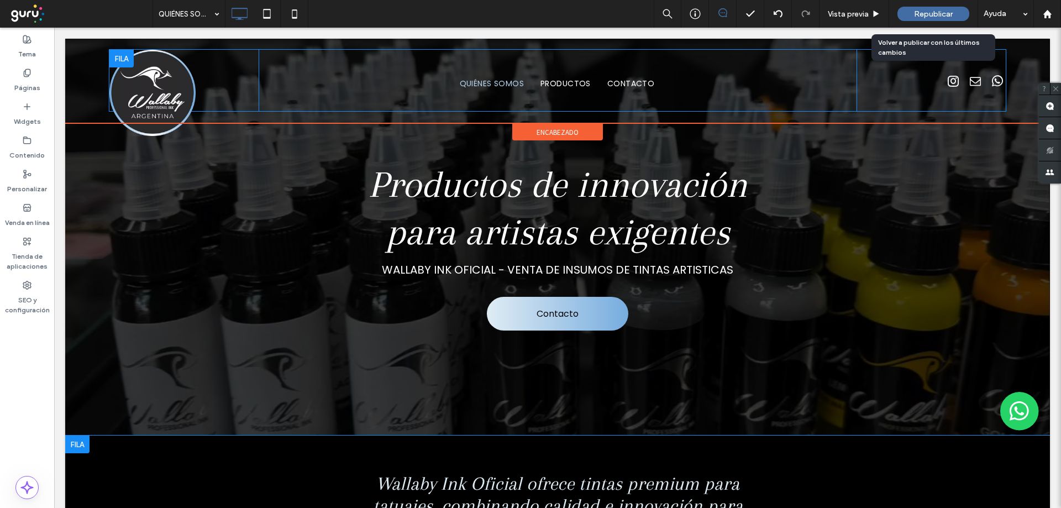
click at [930, 13] on span "Republicar" at bounding box center [933, 13] width 39 height 9
